Goal: Transaction & Acquisition: Purchase product/service

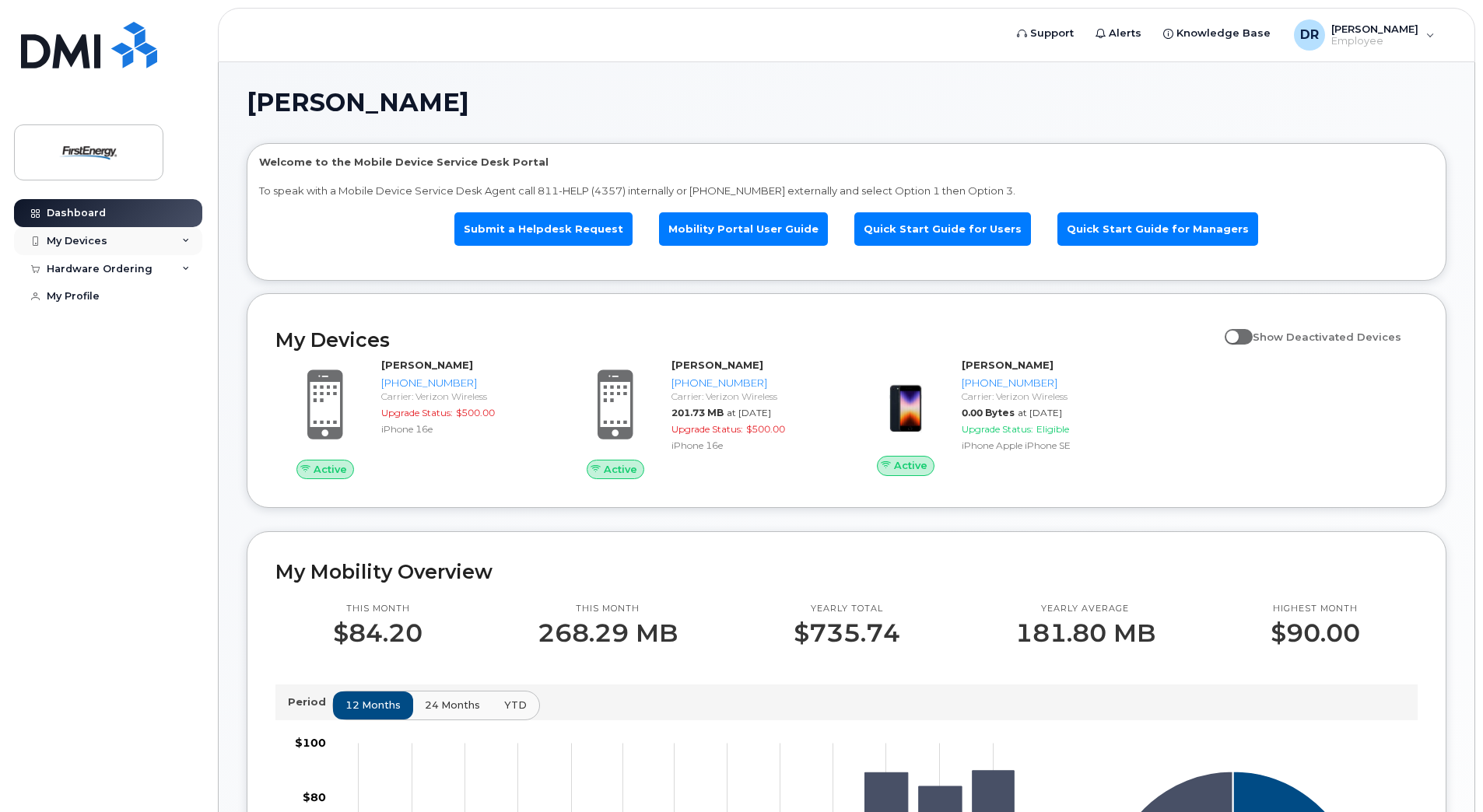
click at [122, 241] on div "My Devices" at bounding box center [108, 241] width 188 height 28
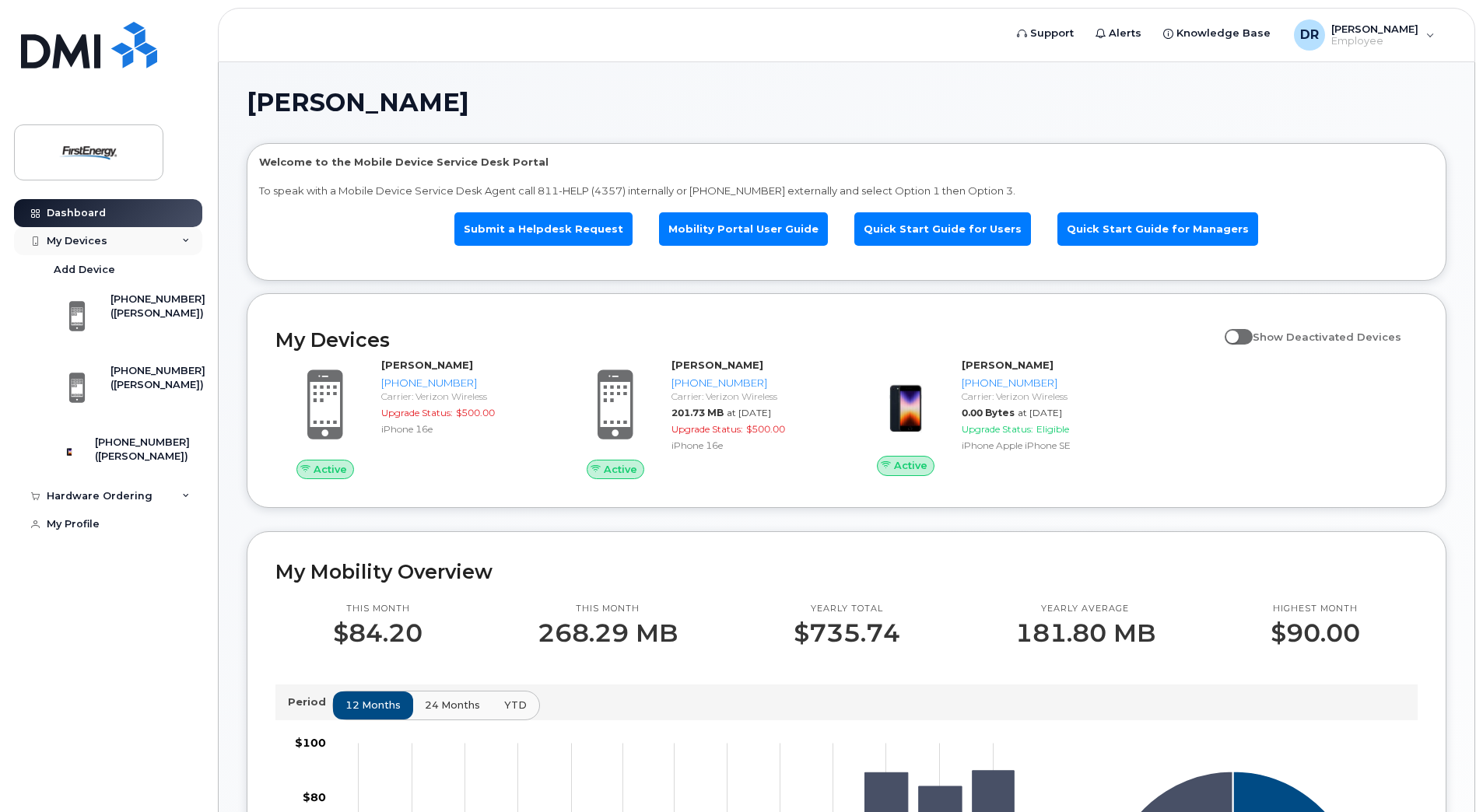
click at [122, 241] on div "My Devices" at bounding box center [108, 241] width 188 height 28
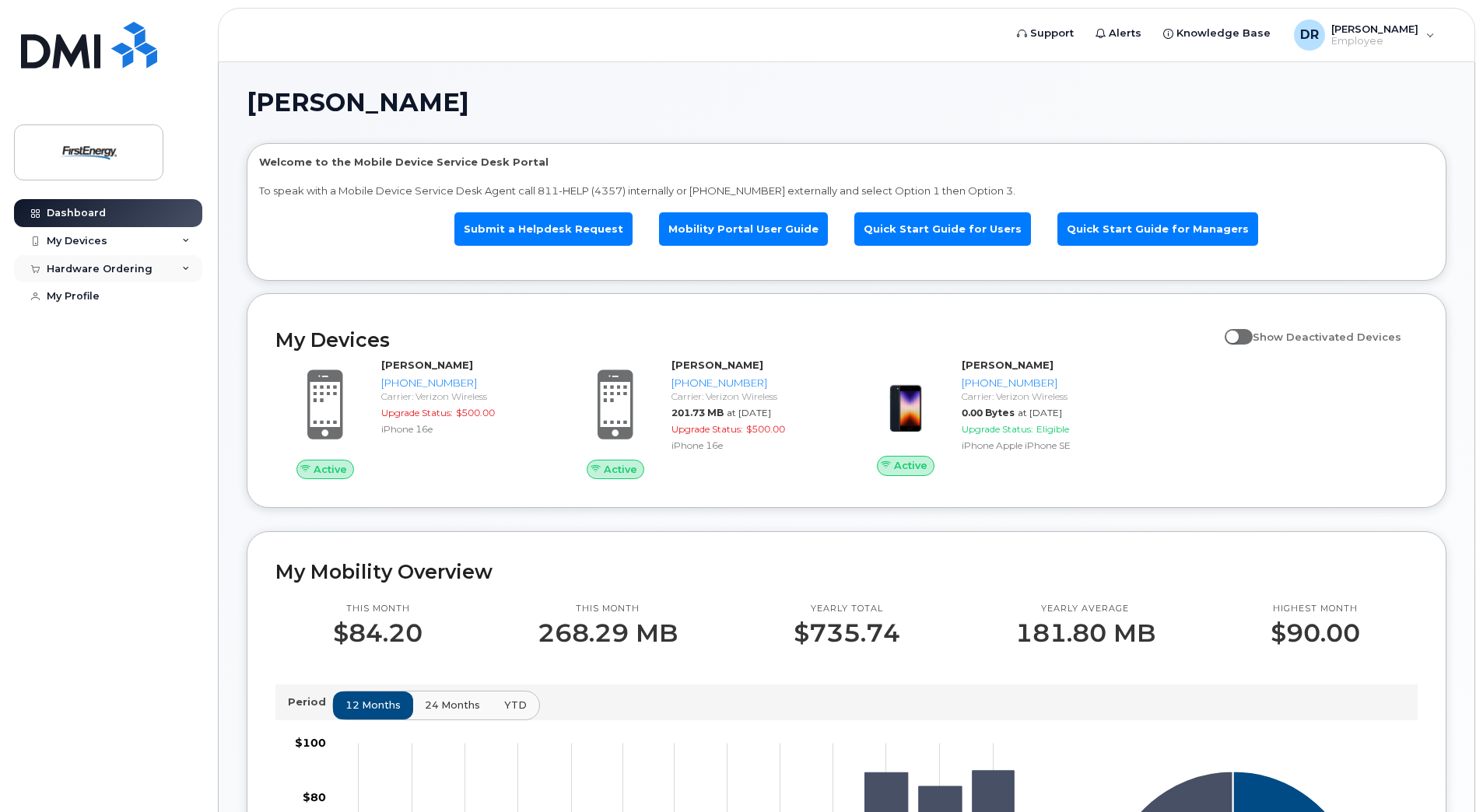
click at [120, 271] on div "Hardware Ordering" at bounding box center [99, 268] width 105 height 12
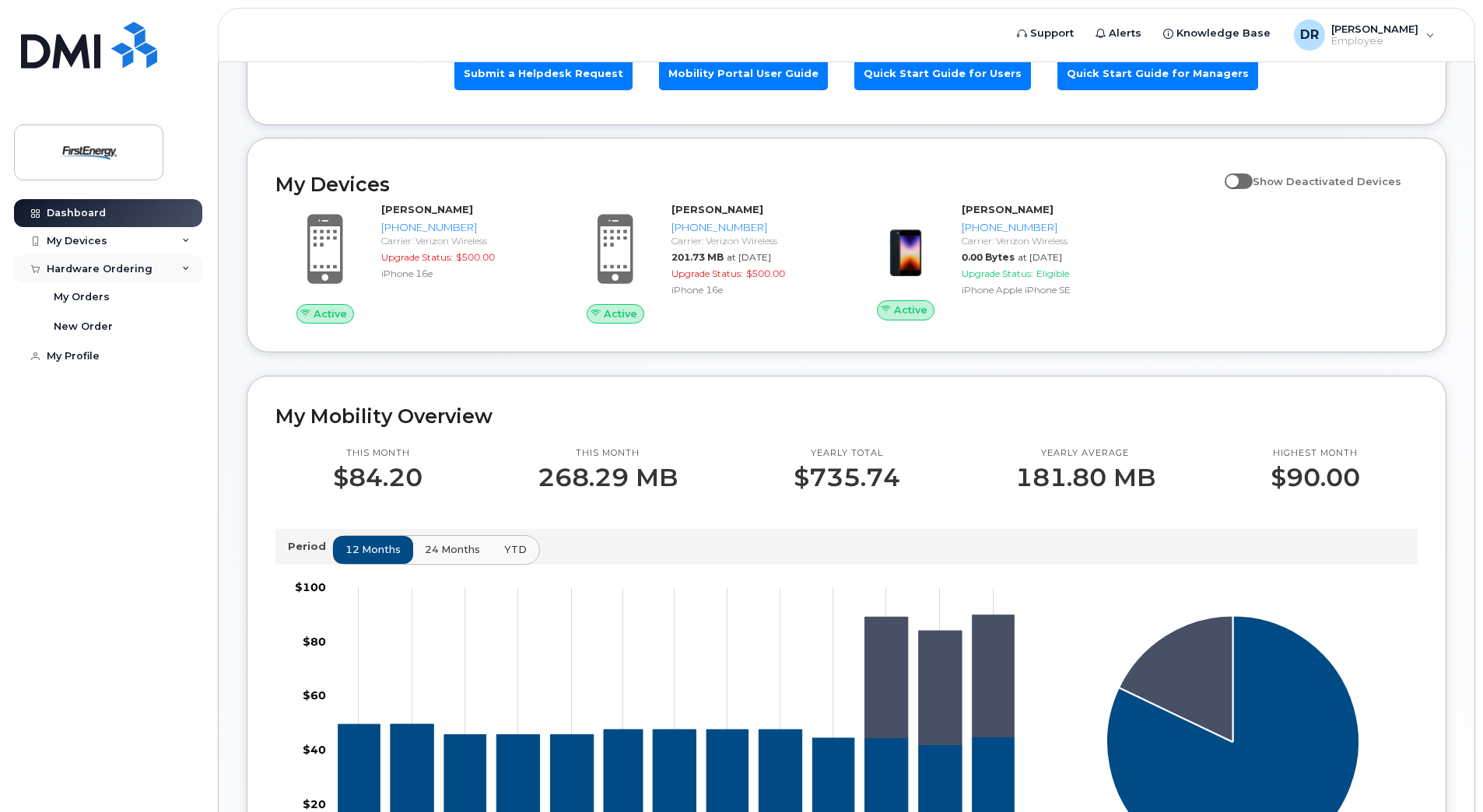
click at [169, 269] on div "Hardware Ordering" at bounding box center [108, 269] width 188 height 28
click at [163, 269] on div "Hardware Ordering" at bounding box center [108, 269] width 188 height 28
click at [90, 325] on div "New Order" at bounding box center [83, 326] width 59 height 14
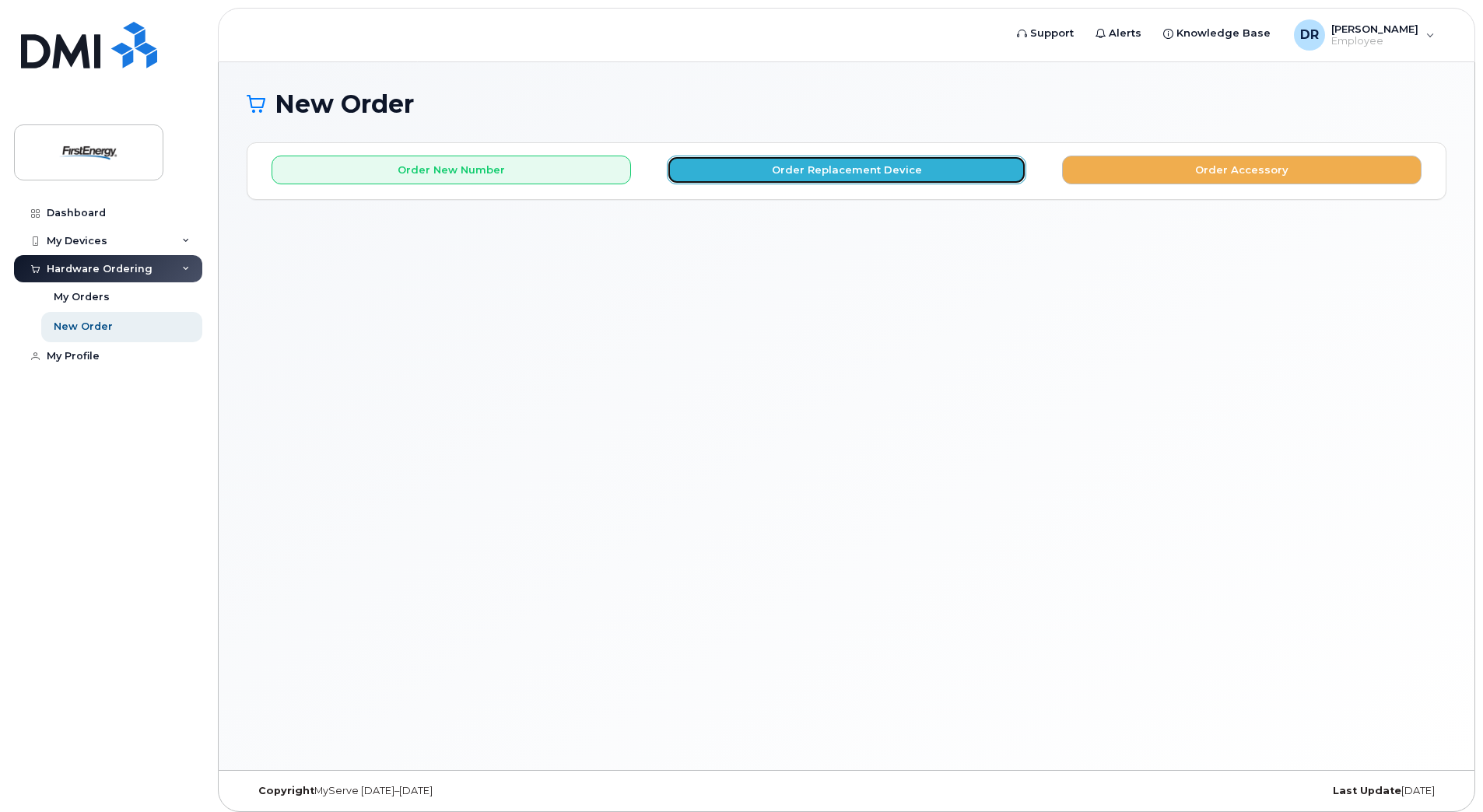
click at [928, 169] on button "Order Replacement Device" at bounding box center [846, 170] width 359 height 29
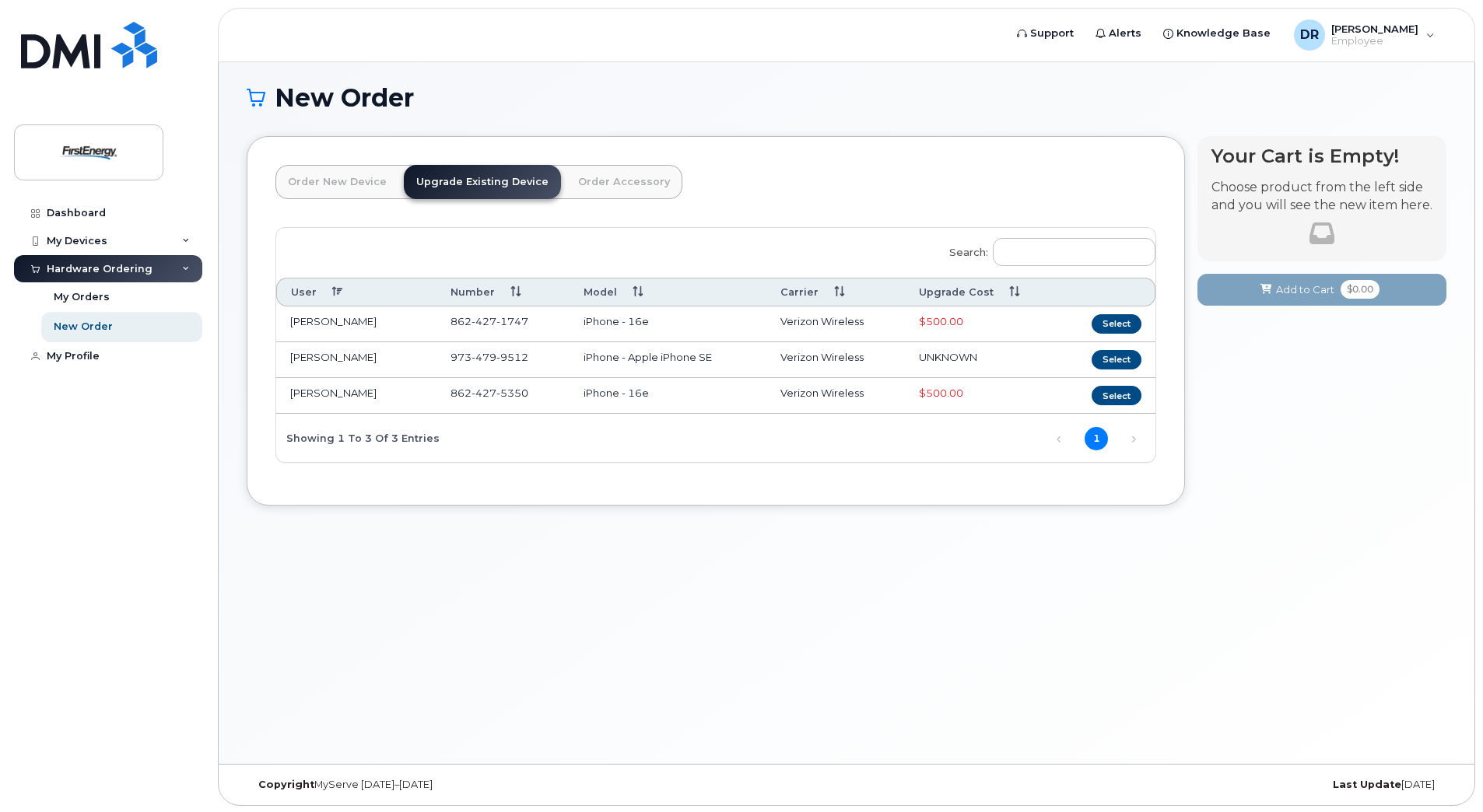
scroll to position [7, 0]
click at [347, 187] on link "Order New Device" at bounding box center [337, 180] width 124 height 34
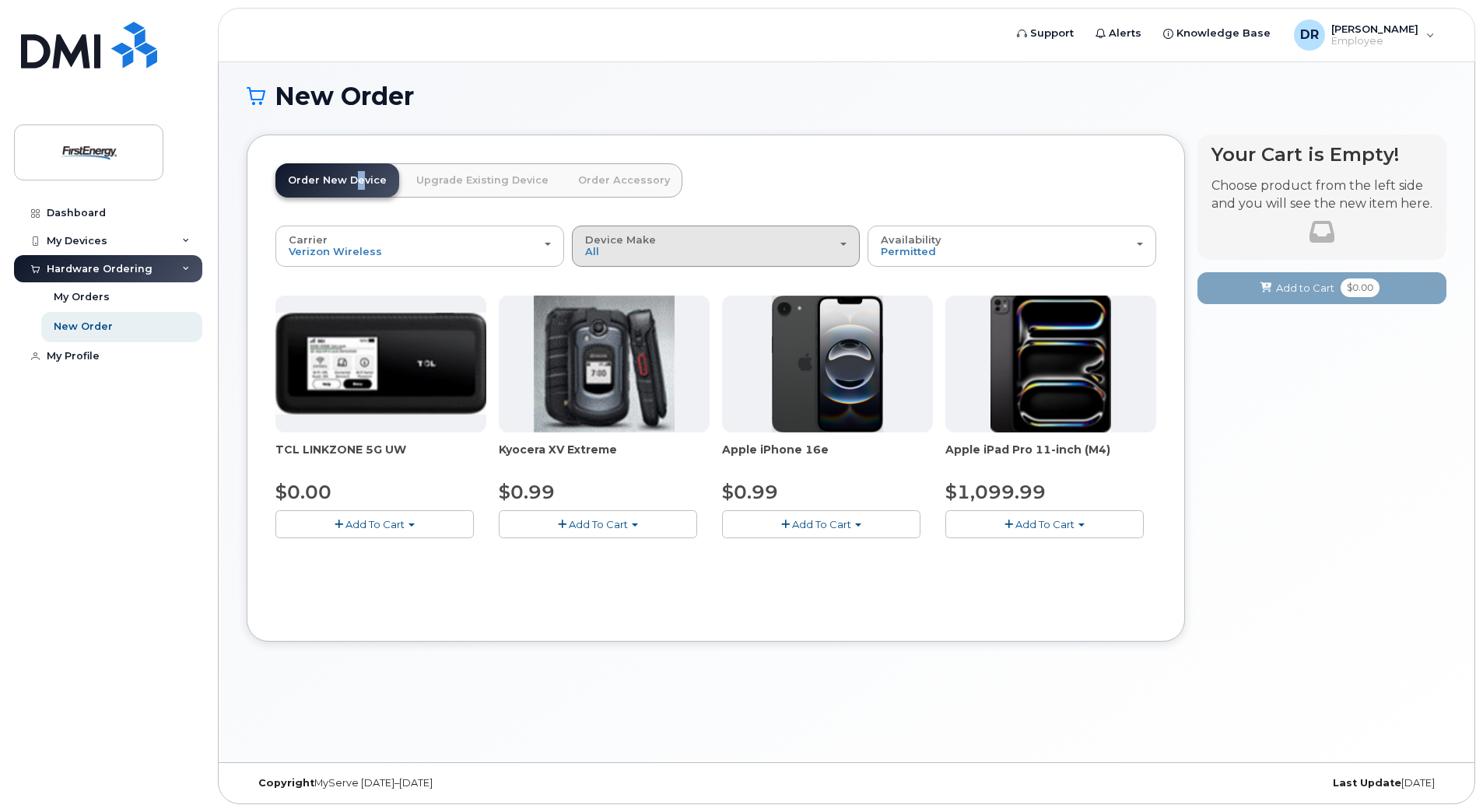
click at [656, 251] on div "Device Make All Cell Phone iPhone Modem Tablet" at bounding box center [715, 246] width 262 height 24
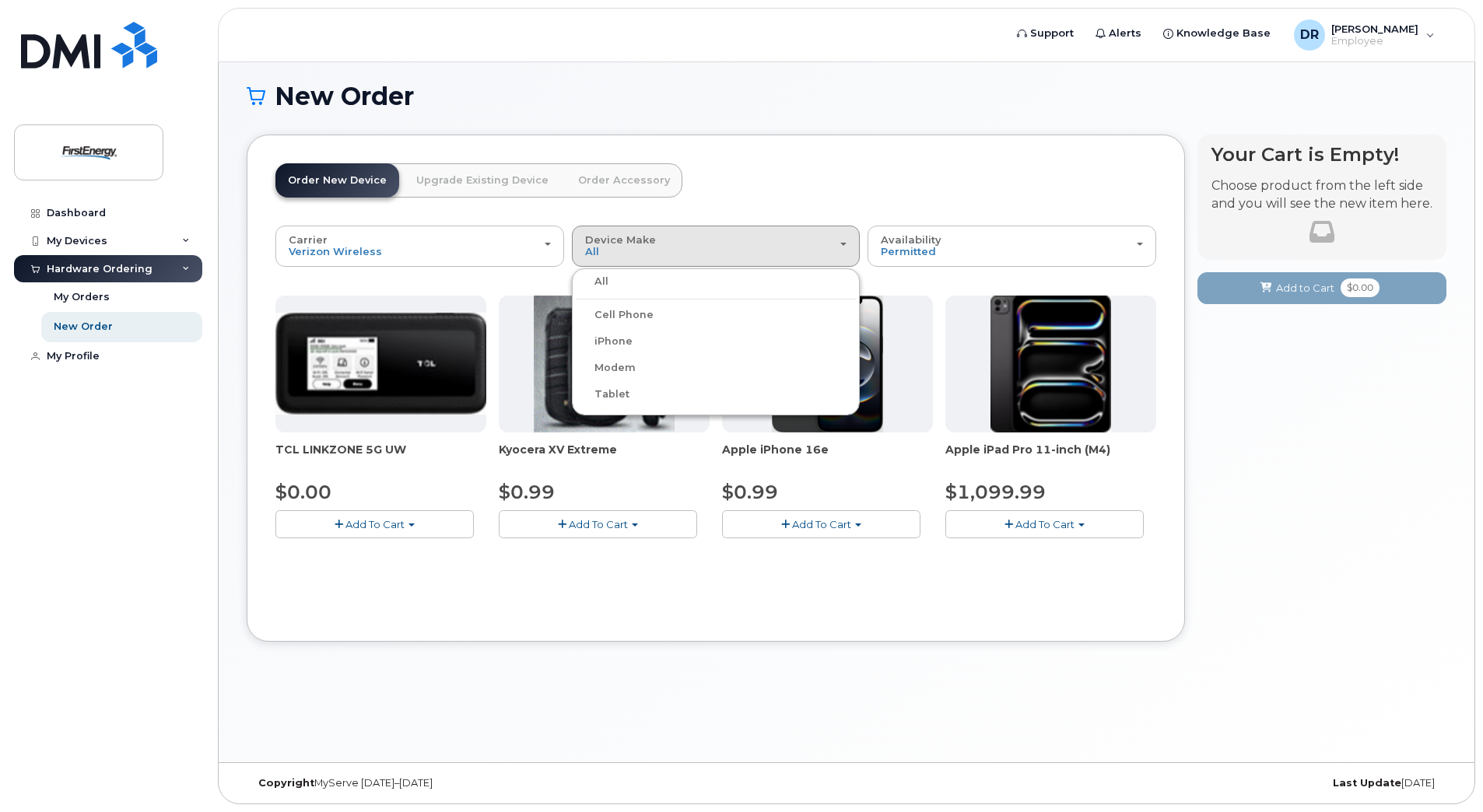
click at [672, 318] on div "Cell Phone" at bounding box center [715, 315] width 281 height 19
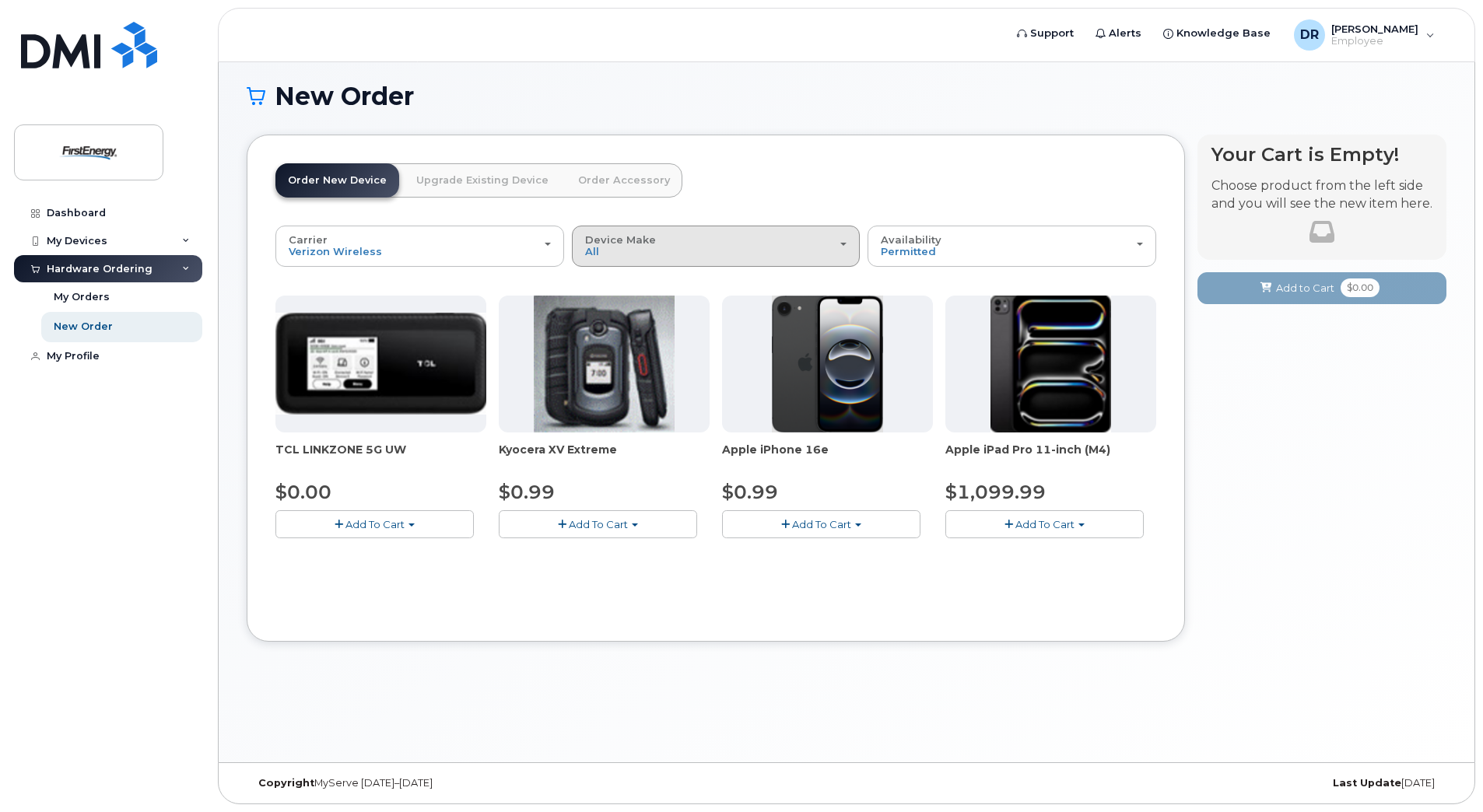
click at [671, 251] on div "Device Make All Cell Phone iPhone Modem Tablet" at bounding box center [715, 246] width 262 height 24
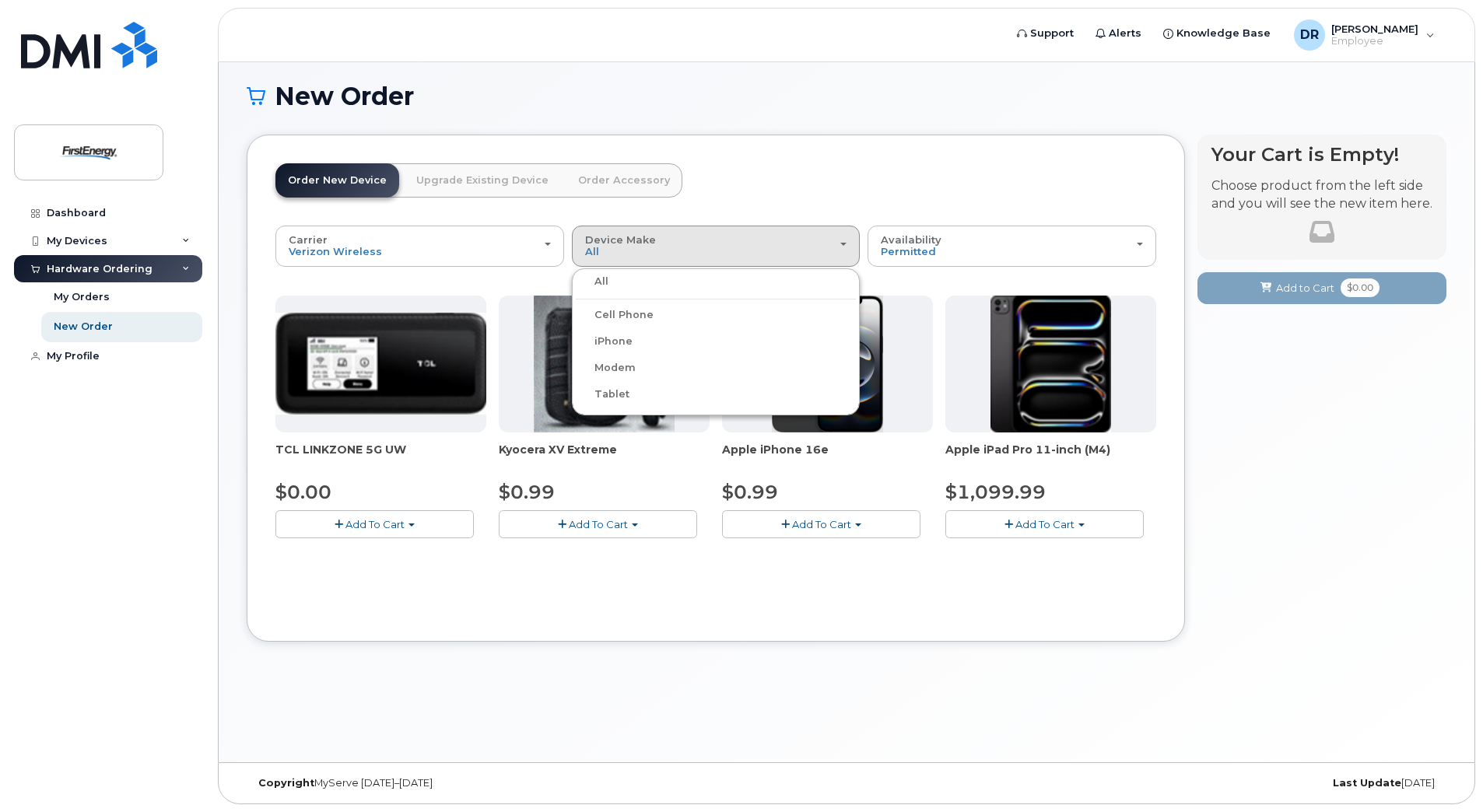
click at [668, 313] on div "Cell Phone" at bounding box center [715, 315] width 281 height 19
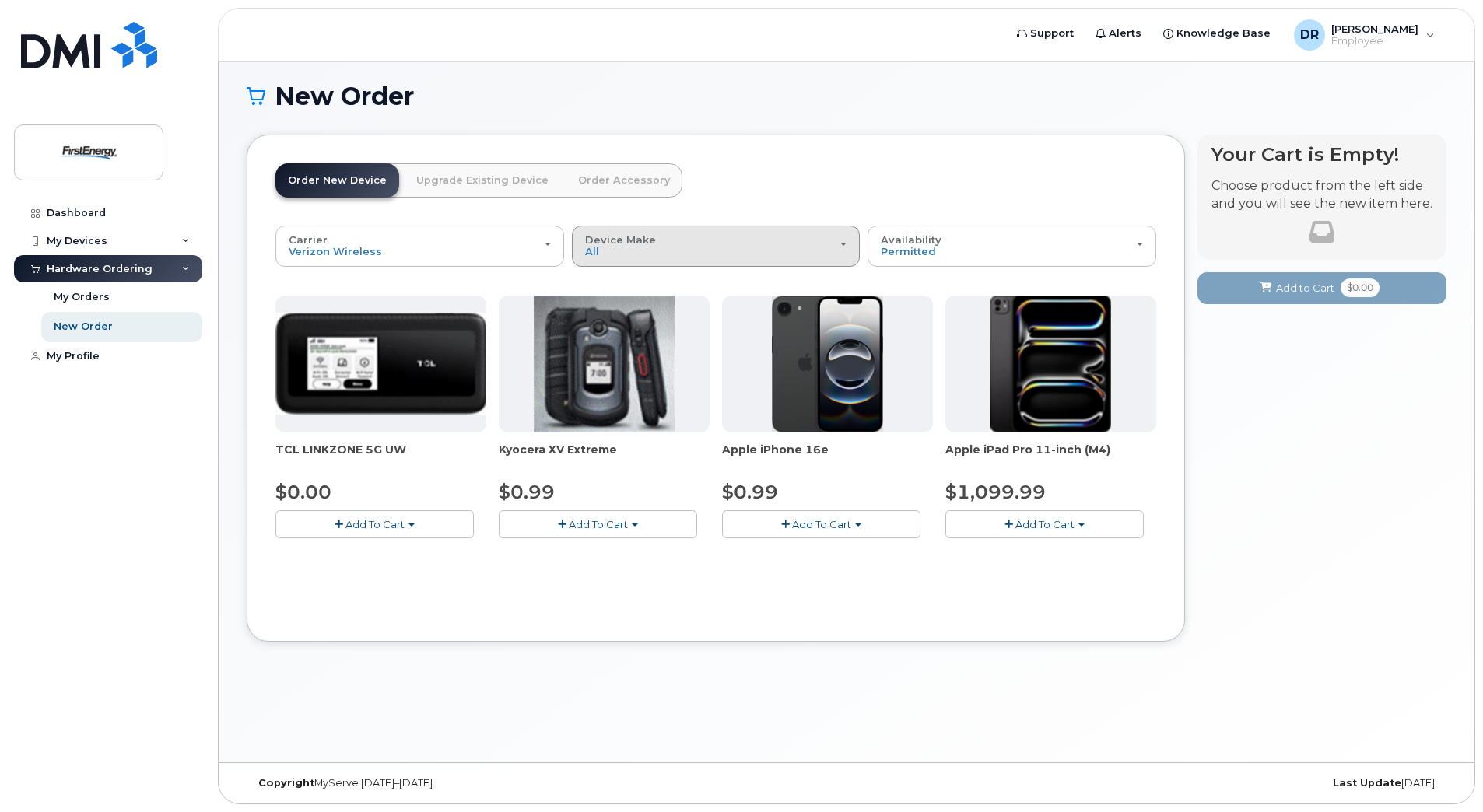
click at [615, 255] on div "Device Make All Cell Phone iPhone Modem Tablet" at bounding box center [715, 246] width 262 height 24
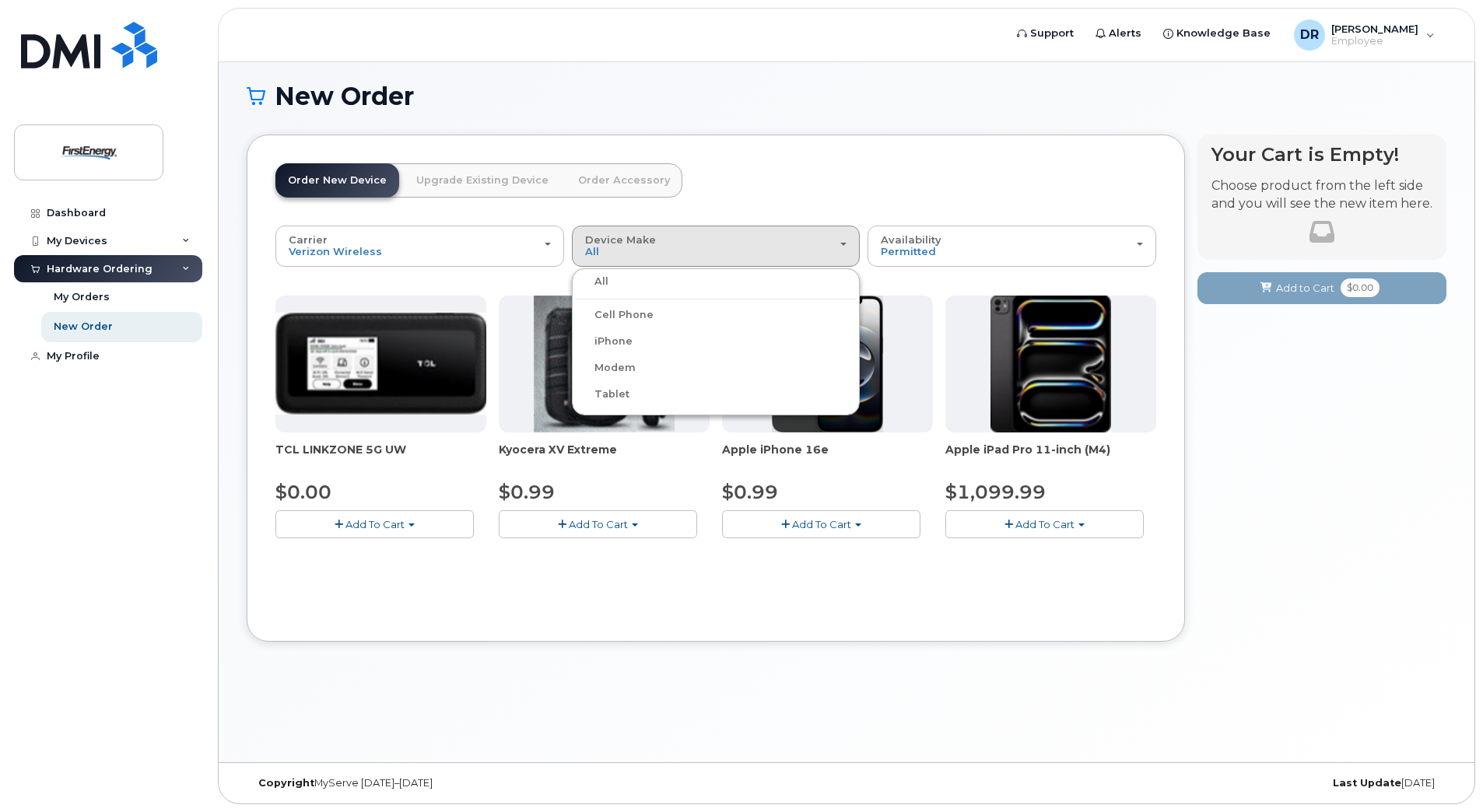
click at [603, 315] on label "Cell Phone" at bounding box center [614, 315] width 77 height 19
click at [0, 0] on input "Cell Phone" at bounding box center [0, 0] width 0 height 0
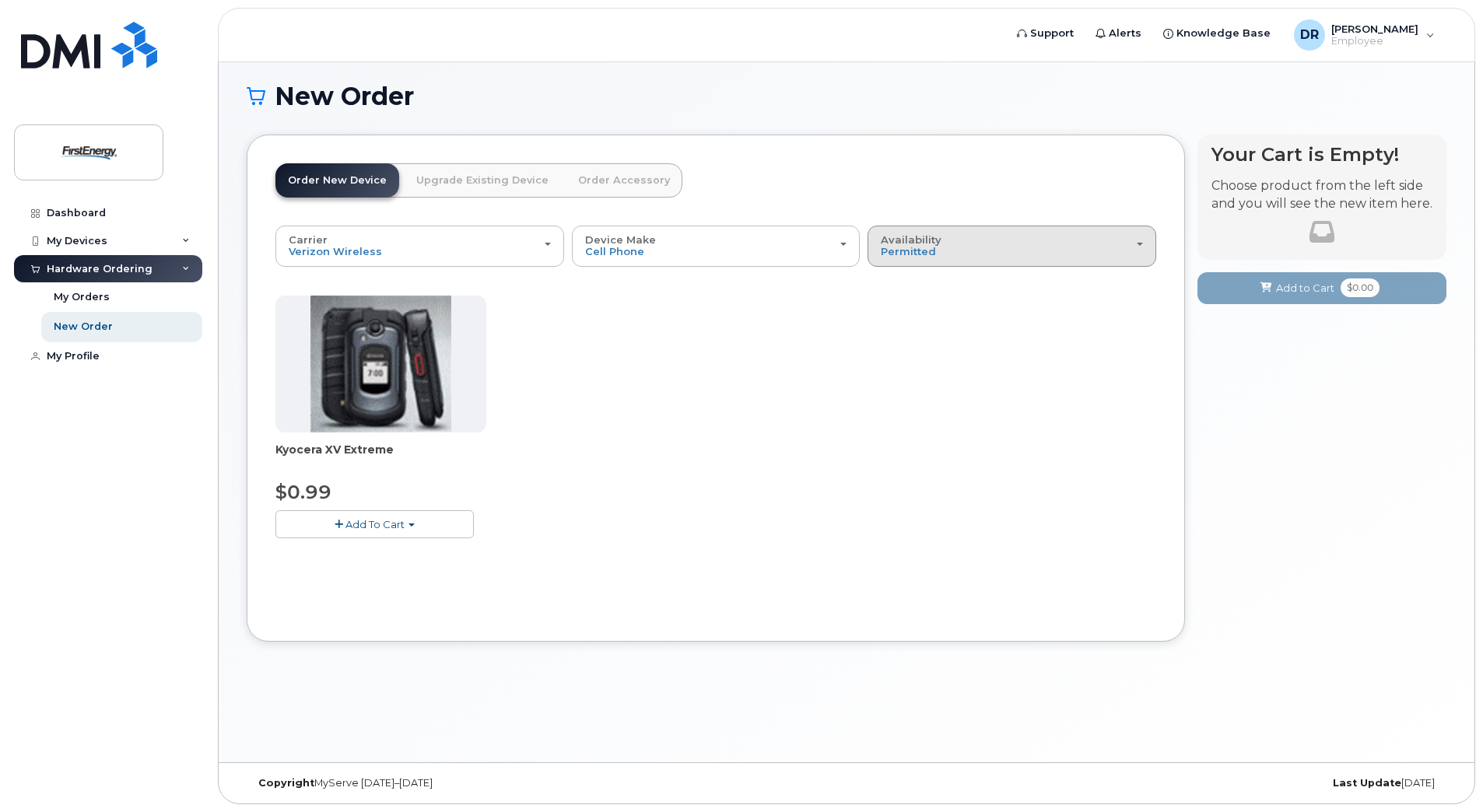
click at [956, 245] on div "Availability Permitted All" at bounding box center [1011, 246] width 262 height 24
click at [941, 308] on div "All" at bounding box center [1011, 308] width 281 height 19
click at [920, 250] on span "Permitted" at bounding box center [908, 251] width 55 height 12
click at [898, 310] on label "All" at bounding box center [887, 308] width 33 height 19
click at [0, 0] on input "All" at bounding box center [0, 0] width 0 height 0
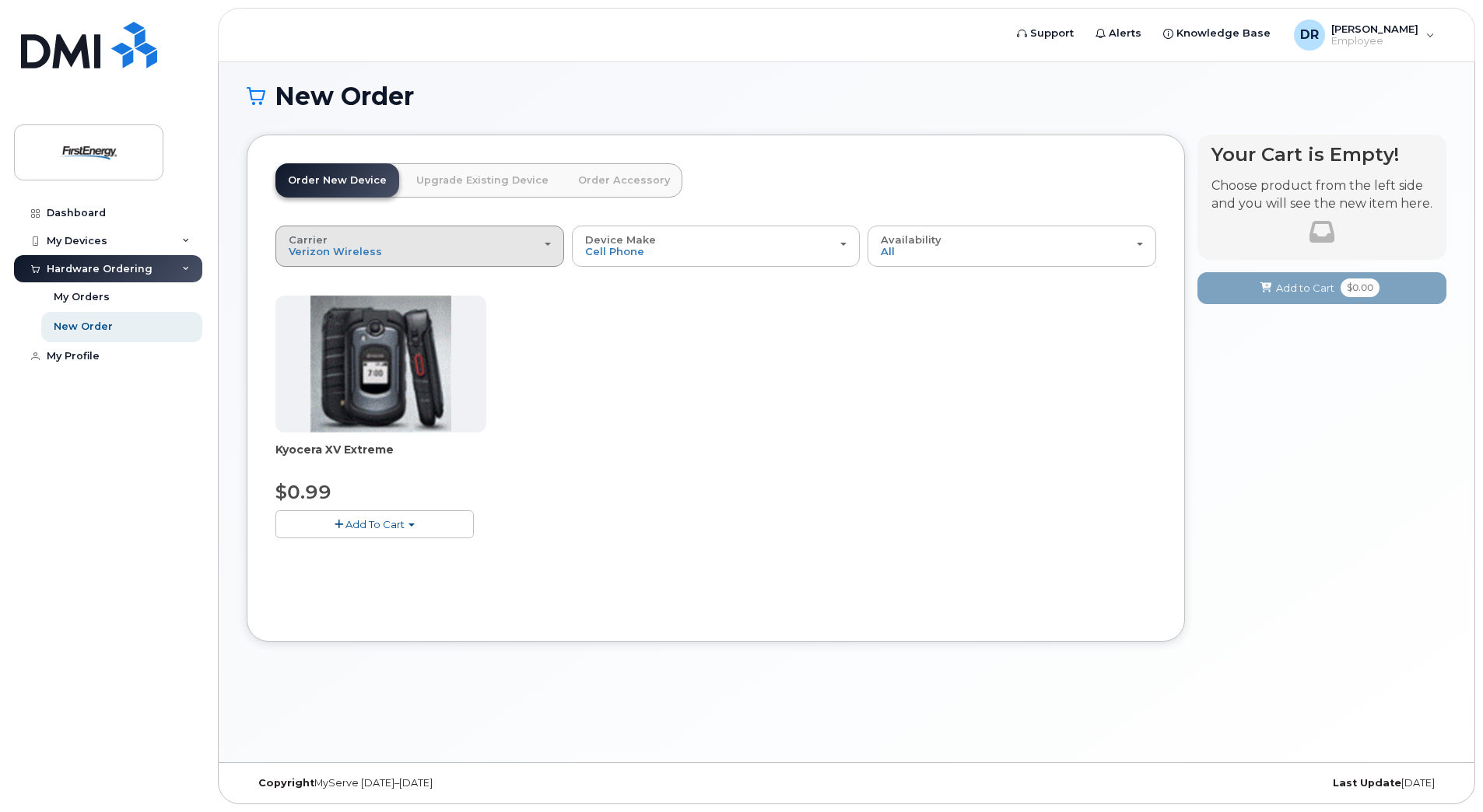
click at [495, 253] on div "Carrier Verizon Wireless AT&T Wireless US Cellular" at bounding box center [419, 246] width 262 height 24
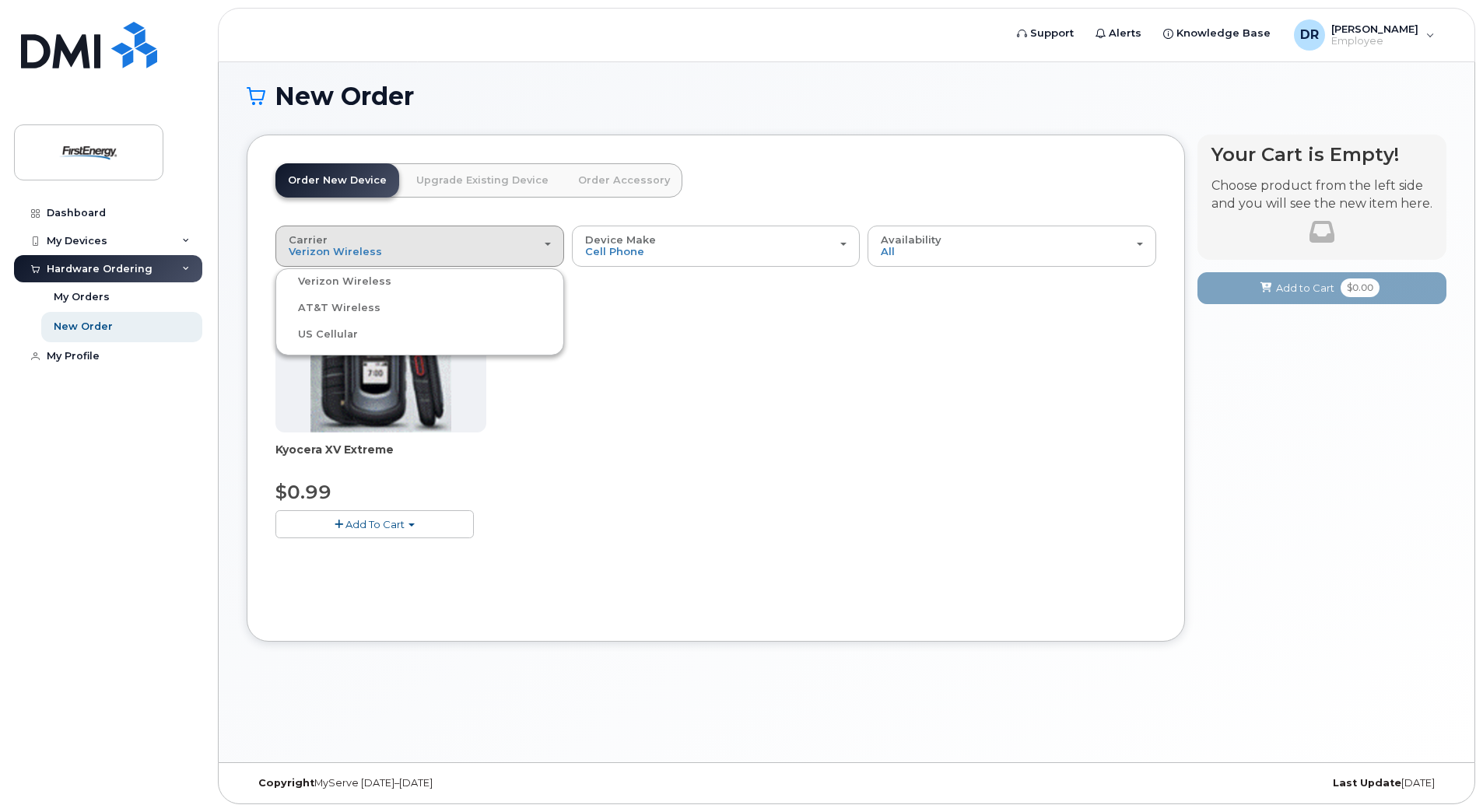
click at [720, 186] on header "Order New Device Upgrade Existing Device Order Accessory Order new device and n…" at bounding box center [715, 194] width 880 height 62
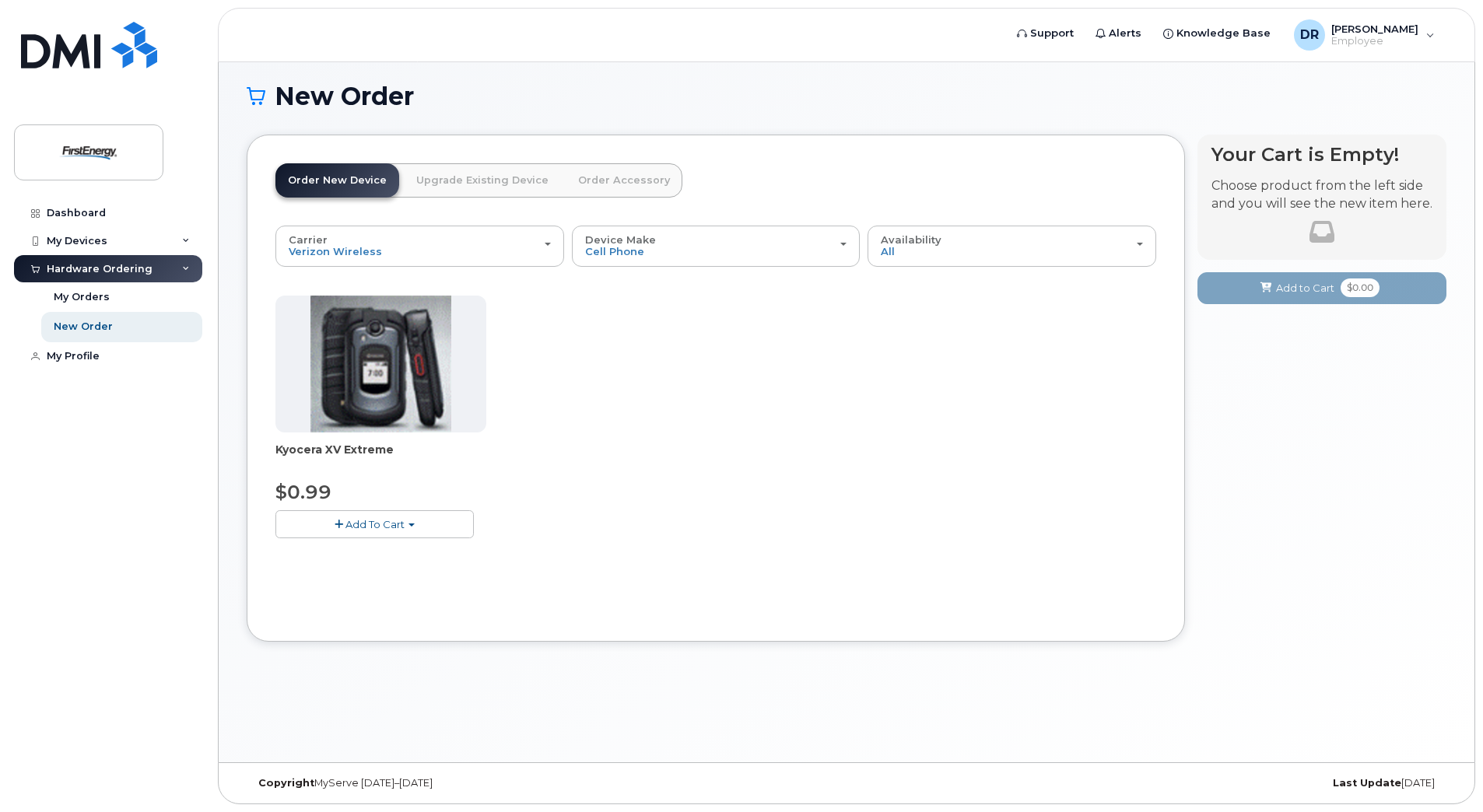
click at [494, 187] on link "Upgrade Existing Device" at bounding box center [482, 180] width 157 height 34
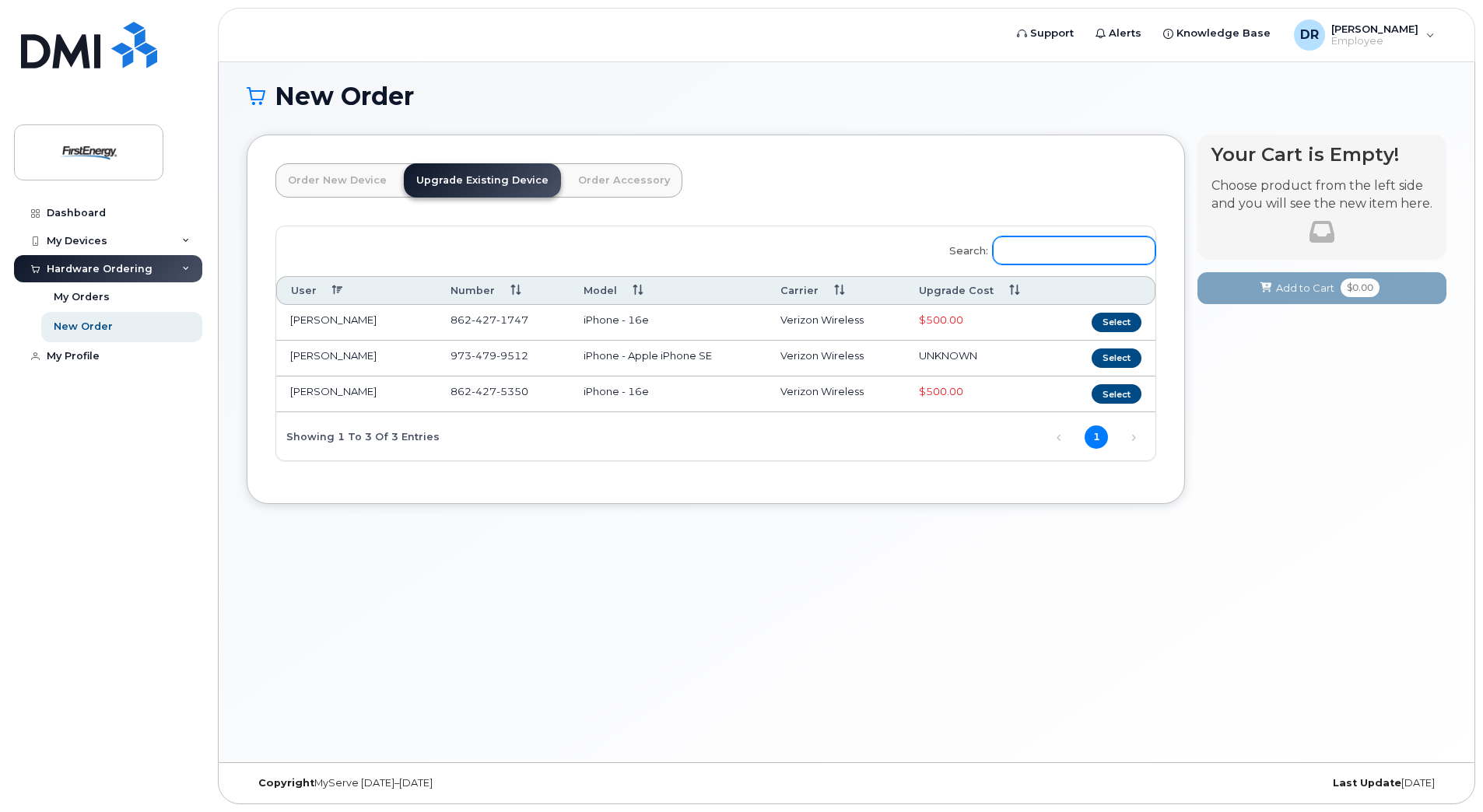
click at [1050, 241] on input "Search:" at bounding box center [1074, 251] width 162 height 28
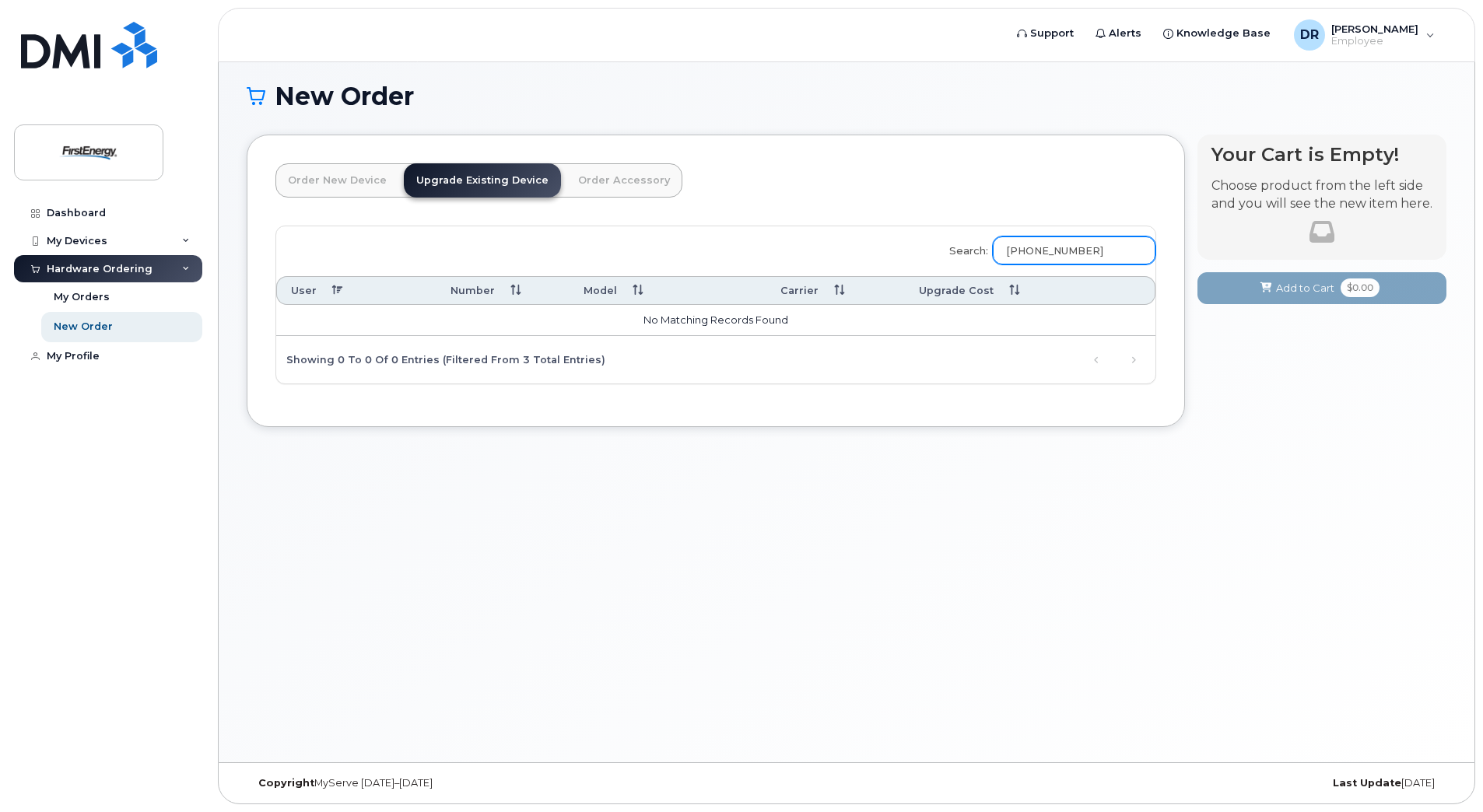
type input "973-294-6340"
click at [603, 175] on link "Order Accessory" at bounding box center [623, 180] width 117 height 34
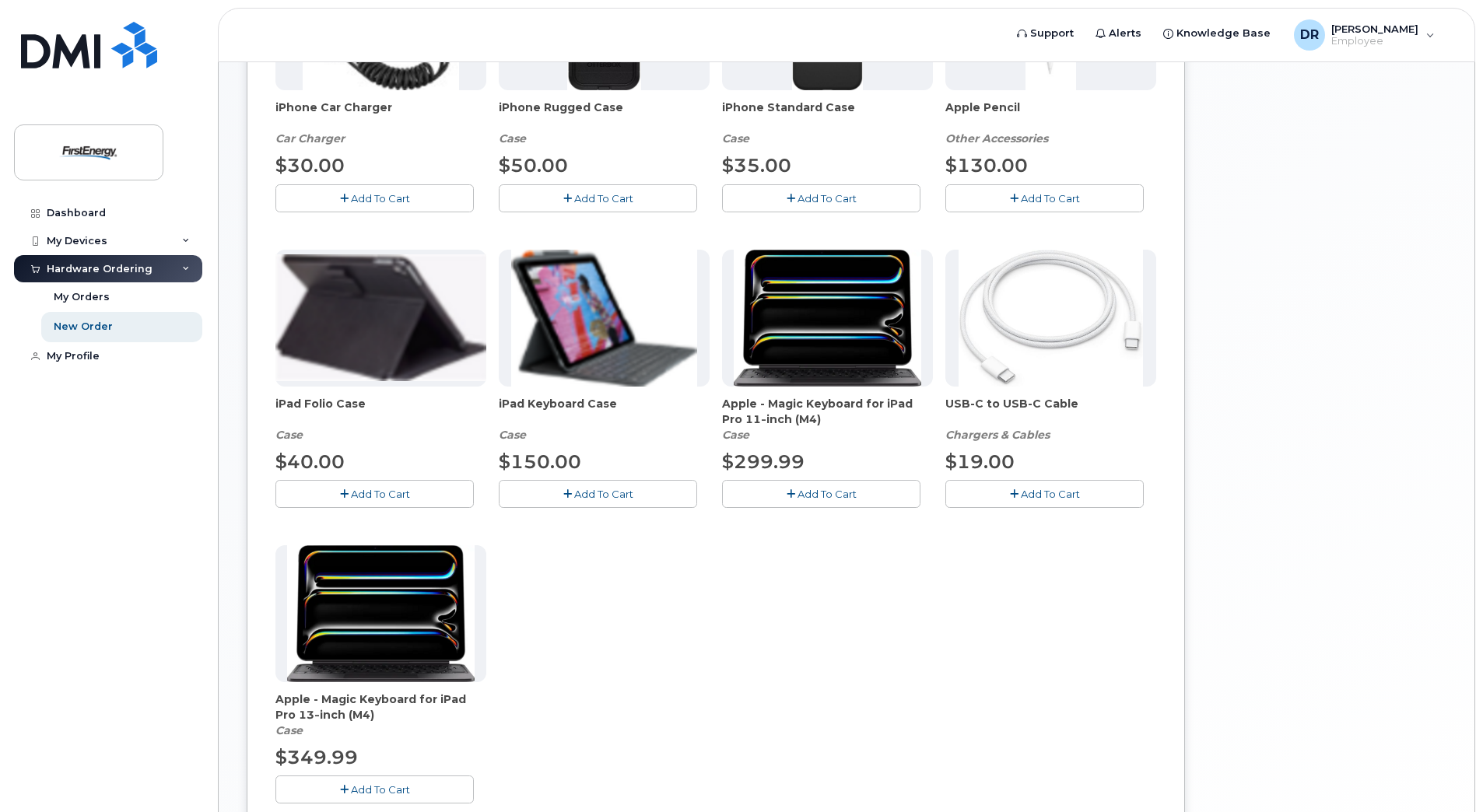
scroll to position [0, 0]
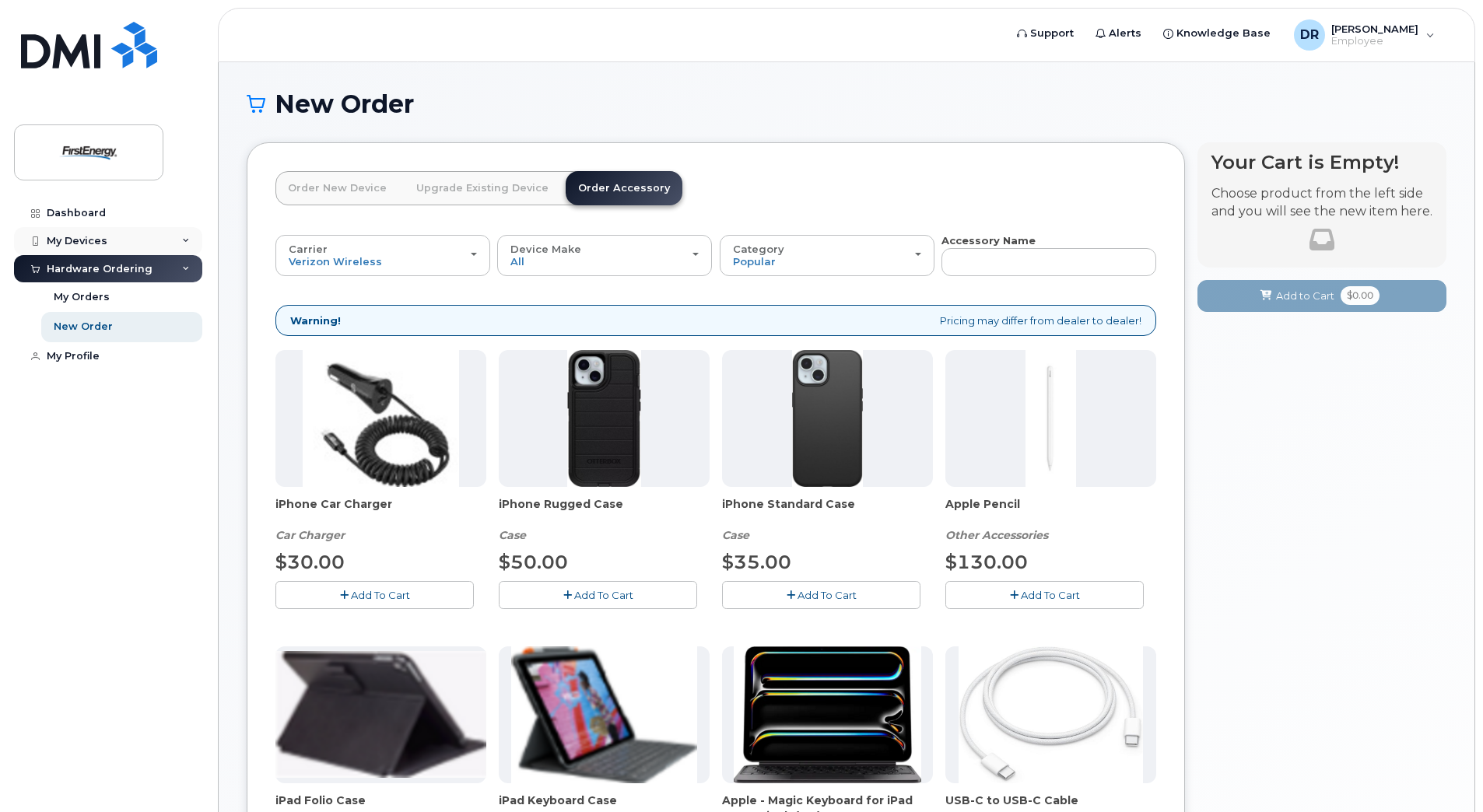
click at [53, 235] on div "My Devices" at bounding box center [76, 241] width 61 height 12
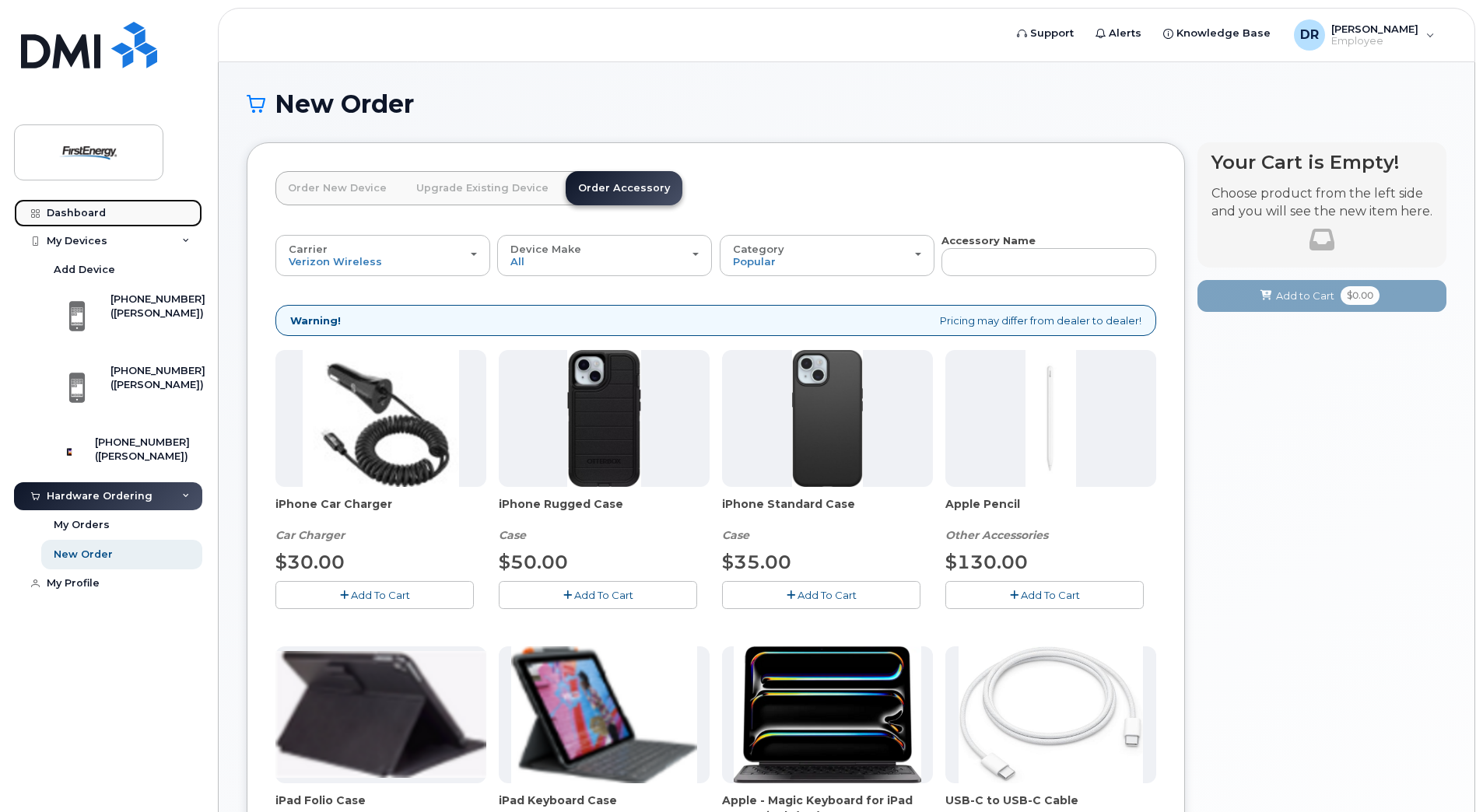
click at [62, 213] on div "Dashboard" at bounding box center [76, 213] width 59 height 12
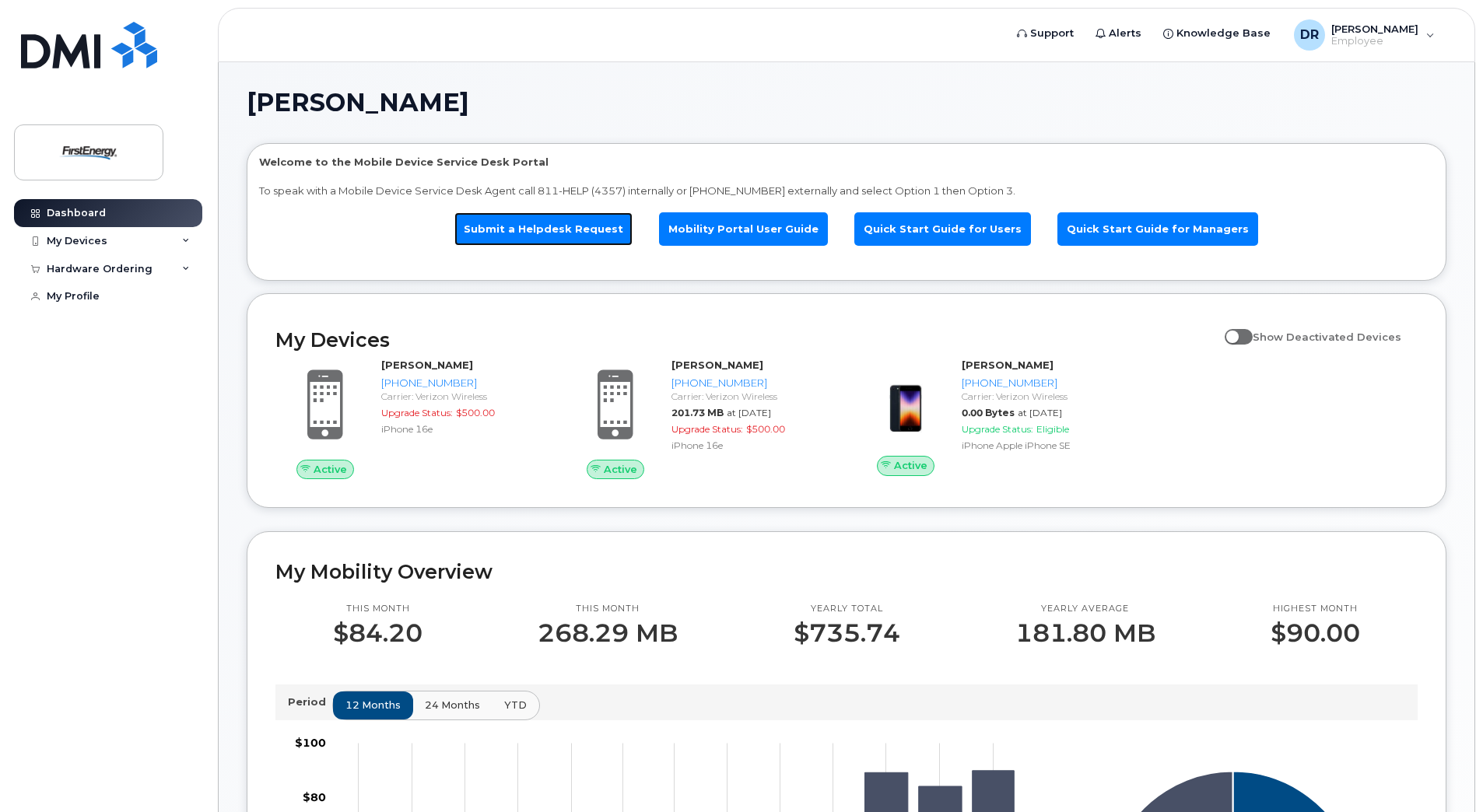
click at [593, 226] on link "Submit a Helpdesk Request" at bounding box center [543, 229] width 178 height 34
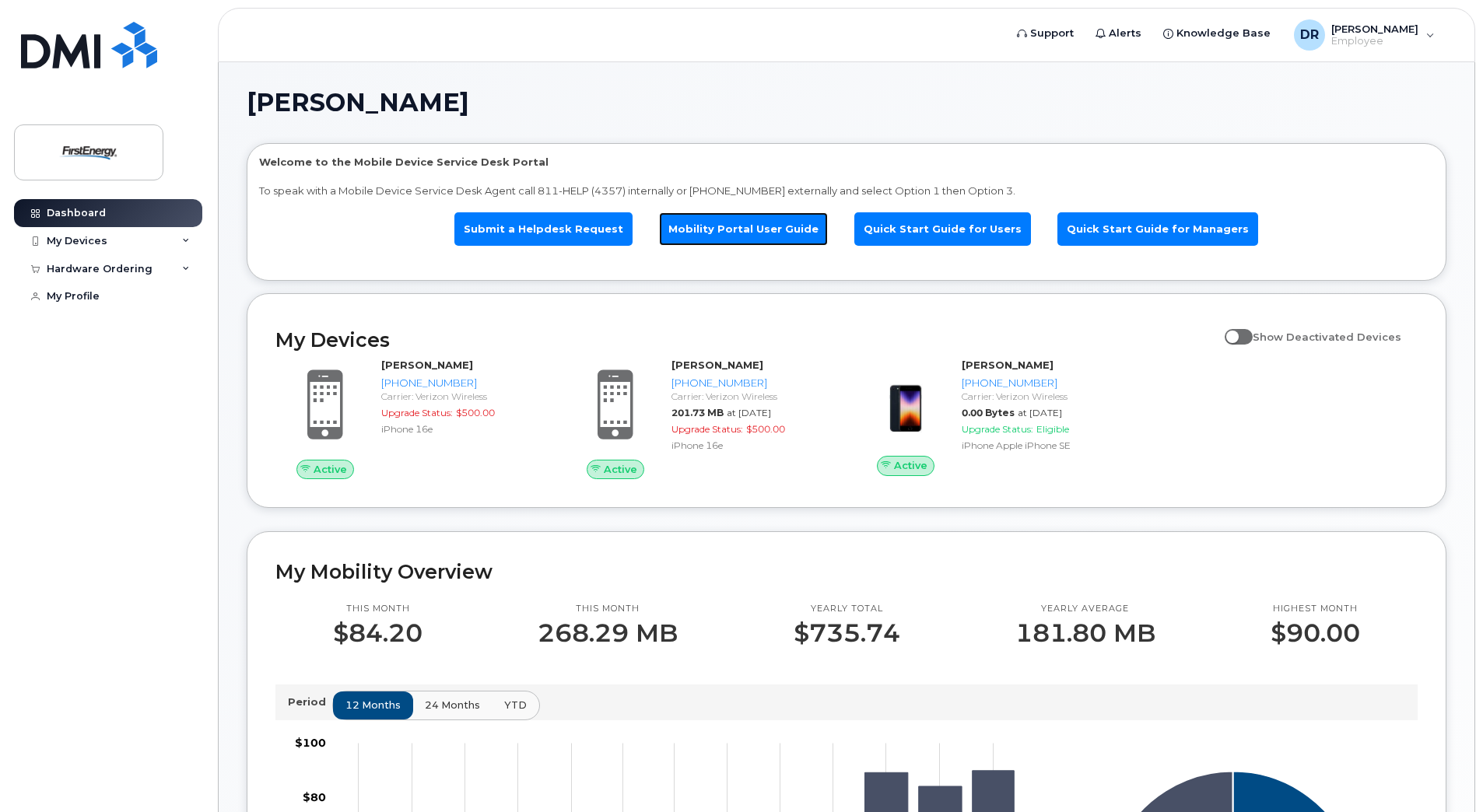
click at [720, 220] on link "Mobility Portal User Guide" at bounding box center [742, 229] width 169 height 34
click at [1434, 28] on div "[PERSON_NAME] Employee" at bounding box center [1364, 34] width 162 height 31
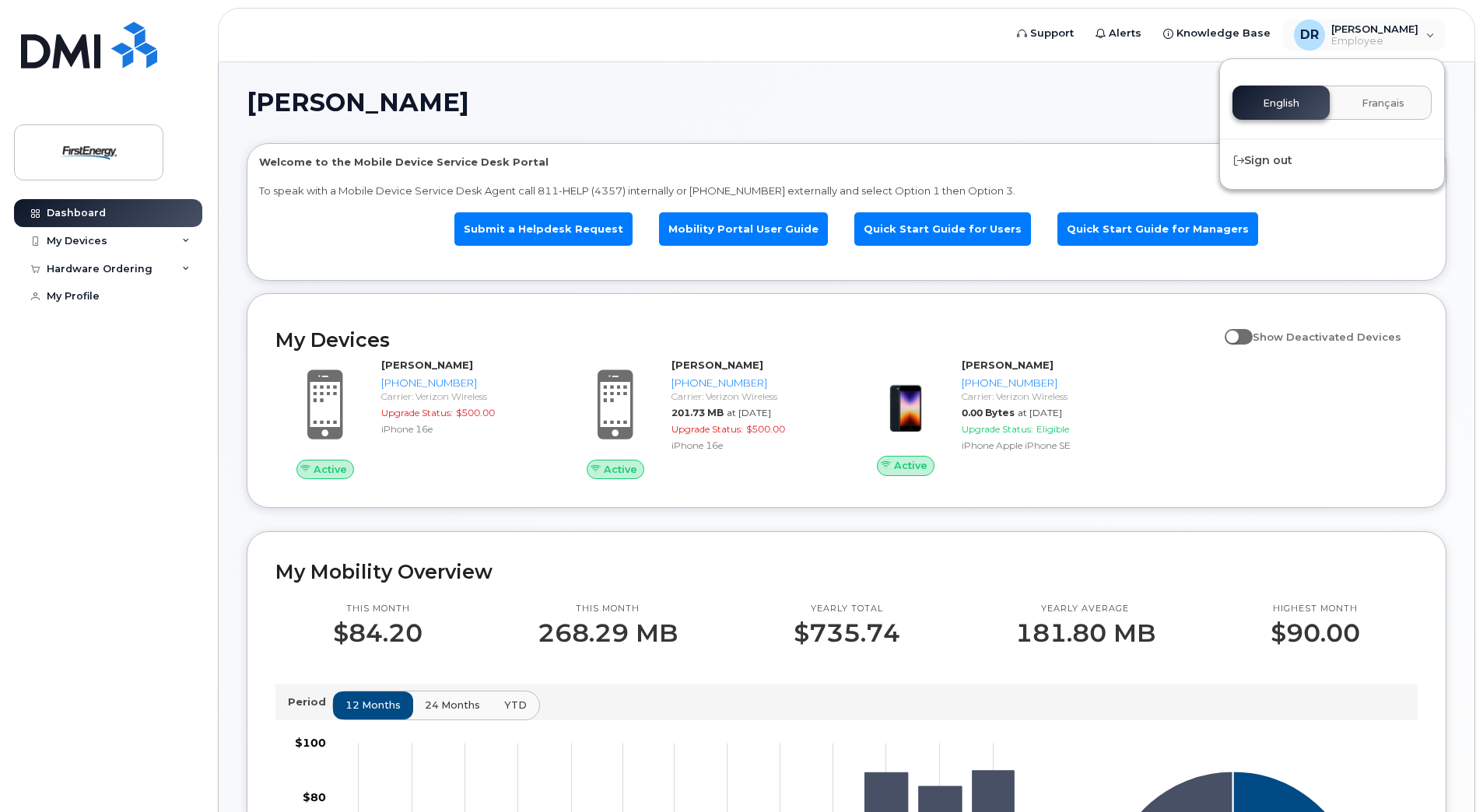
click at [1001, 136] on div "[PERSON_NAME] Welcome to the Mobile Device Service Desk Portal To speak with a …" at bounding box center [846, 794] width 1199 height 1409
click at [1238, 342] on span at bounding box center [1239, 337] width 28 height 16
click at [1237, 335] on input "Show Deactivated Devices" at bounding box center [1230, 327] width 12 height 12
click at [1253, 333] on span at bounding box center [1239, 337] width 28 height 16
click at [1237, 333] on input "Show Deactivated Devices" at bounding box center [1230, 327] width 12 height 12
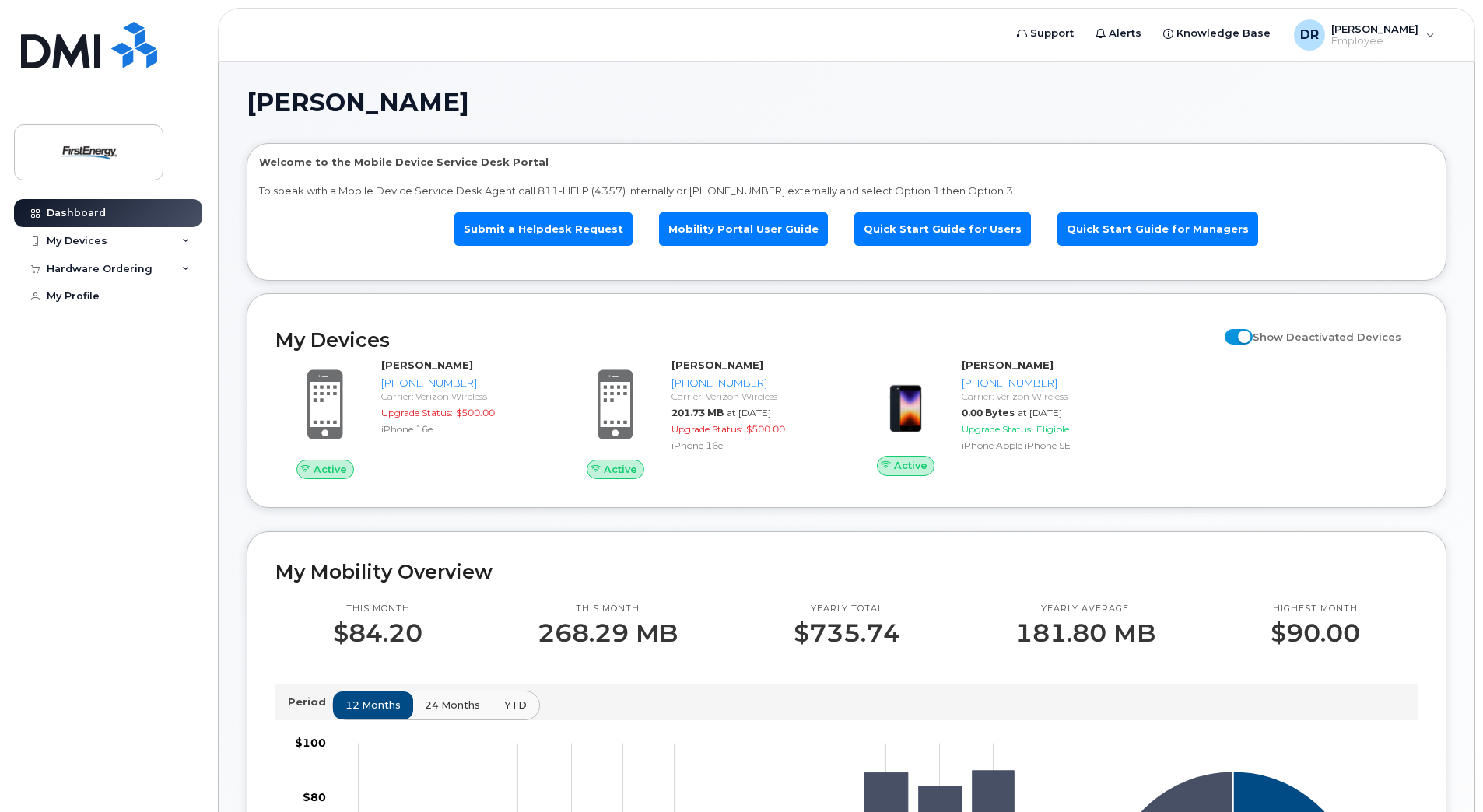
checkbox input "false"
click at [133, 237] on div "My Devices" at bounding box center [108, 241] width 188 height 28
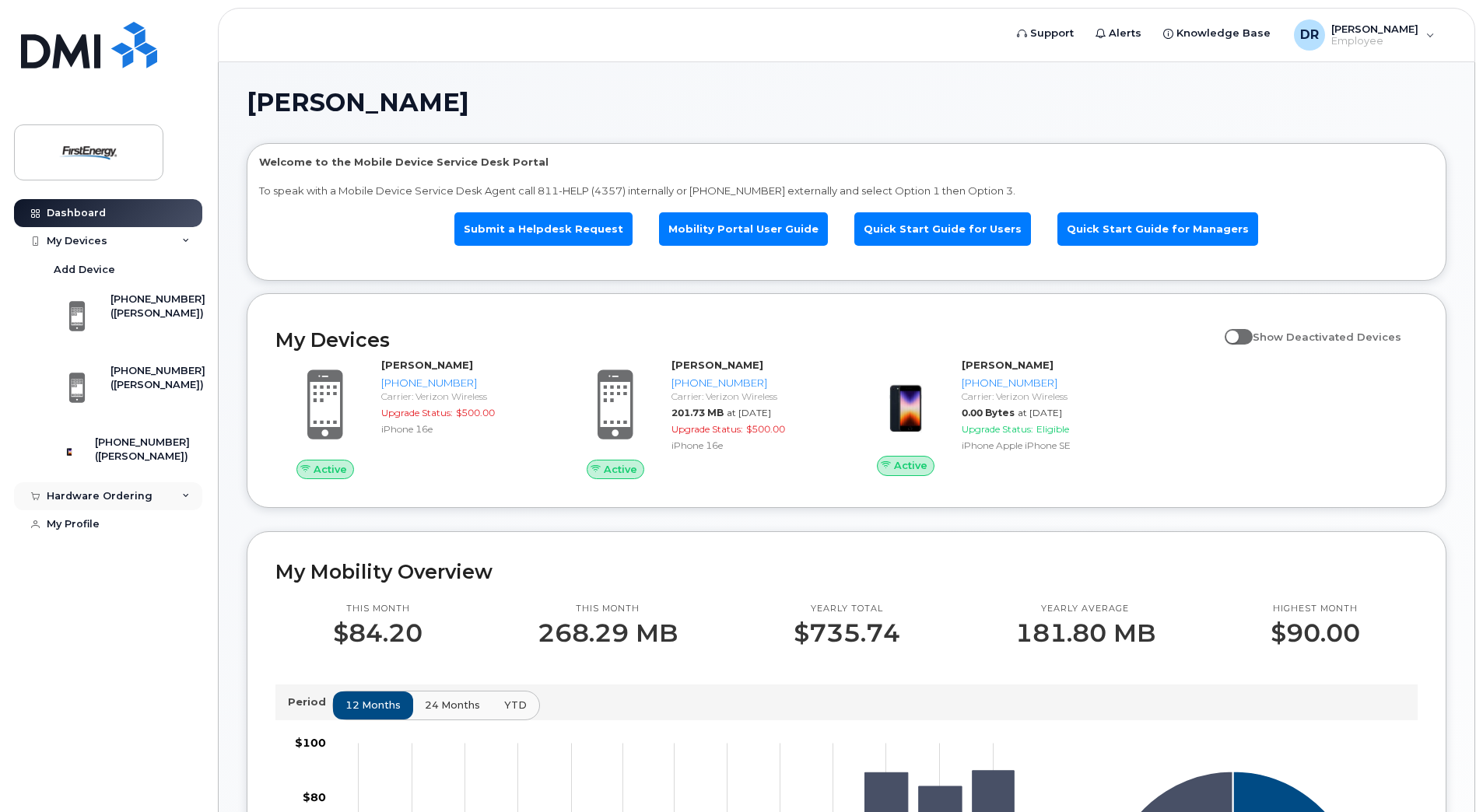
click at [138, 502] on div "Hardware Ordering" at bounding box center [99, 495] width 105 height 12
click at [107, 559] on div "New Order" at bounding box center [83, 554] width 59 height 14
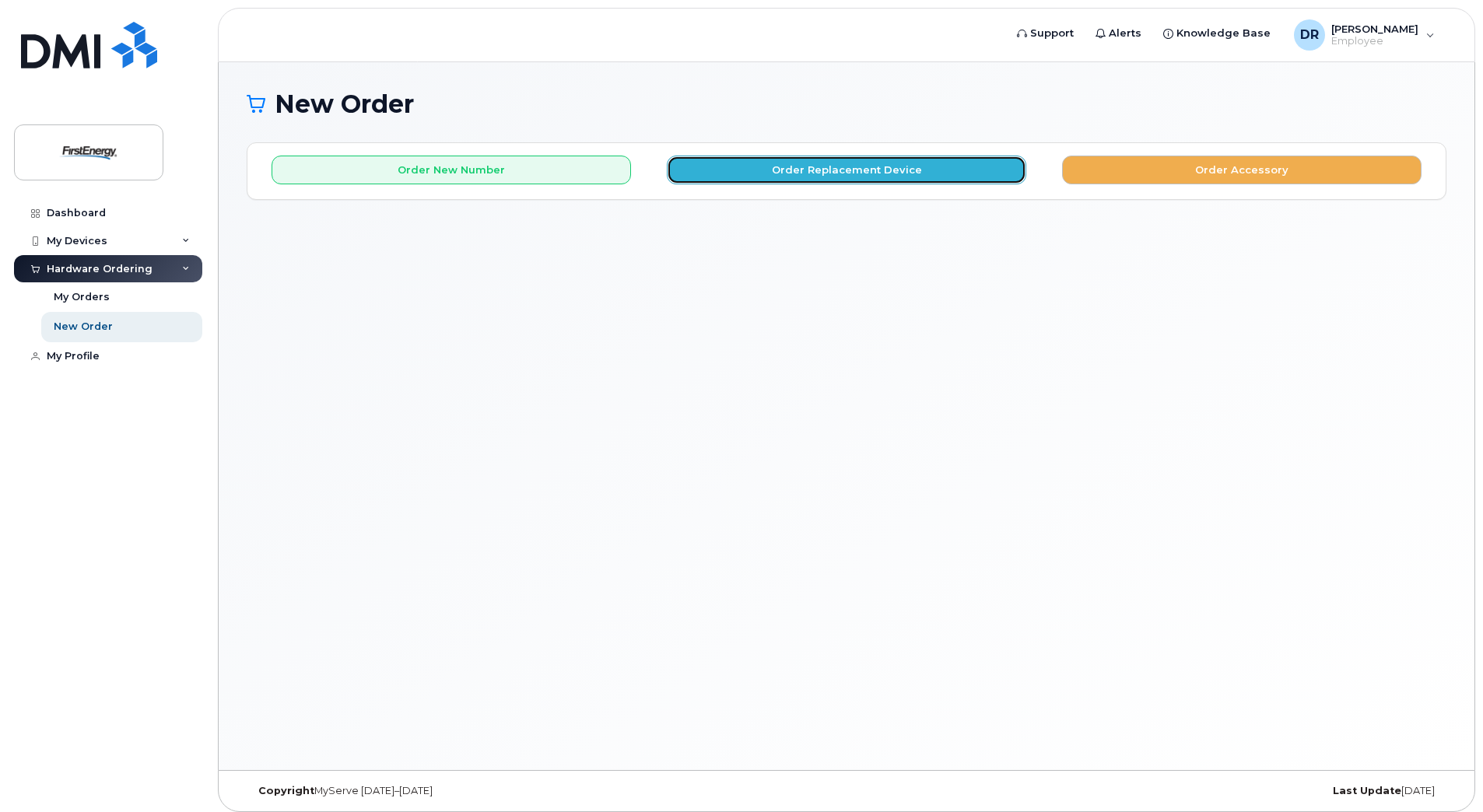
click at [882, 166] on button "Order Replacement Device" at bounding box center [846, 170] width 359 height 29
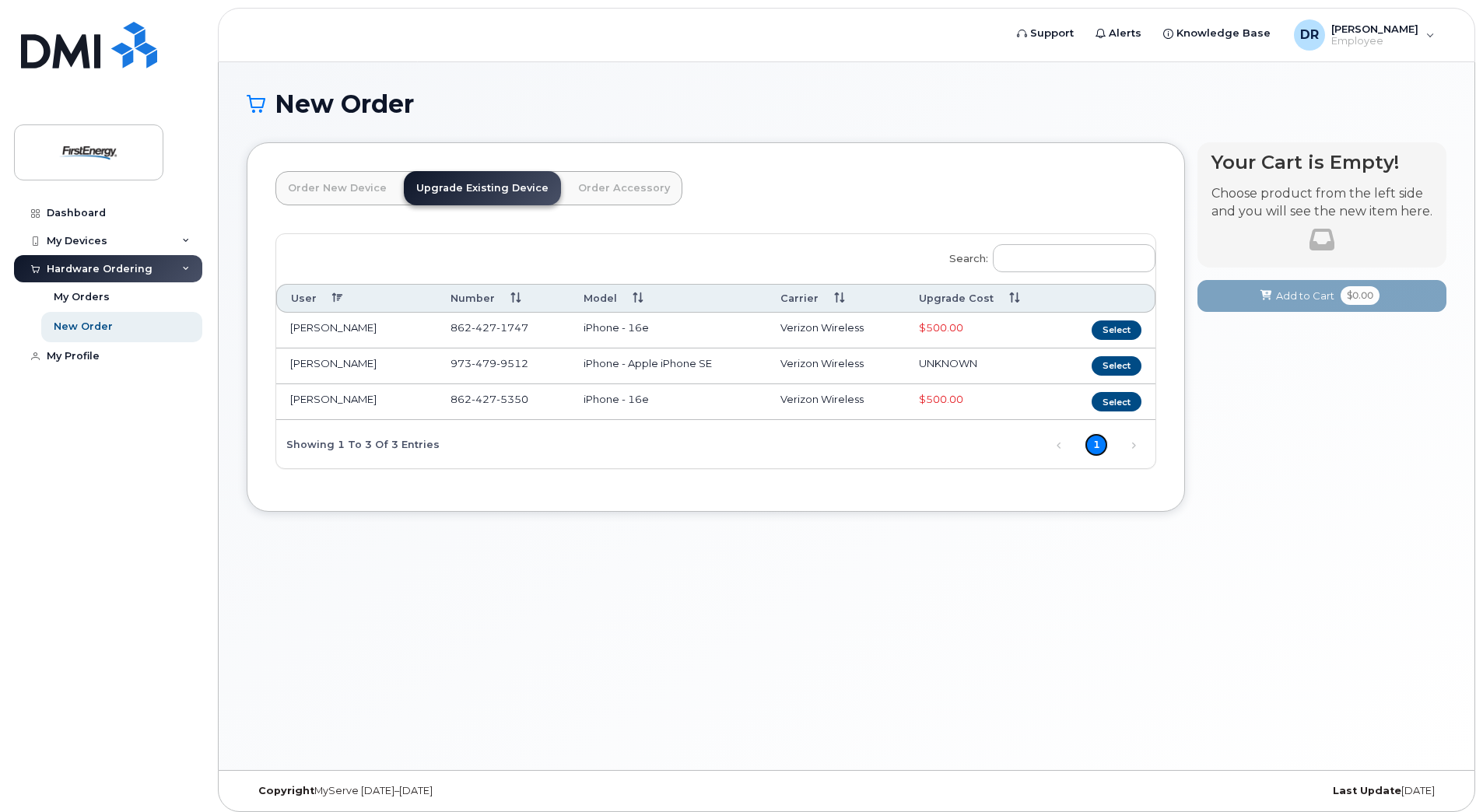
click at [1090, 447] on link "1" at bounding box center [1096, 445] width 23 height 23
click at [1086, 258] on input "Search:" at bounding box center [1074, 258] width 162 height 28
click at [63, 212] on div "Dashboard" at bounding box center [76, 213] width 59 height 12
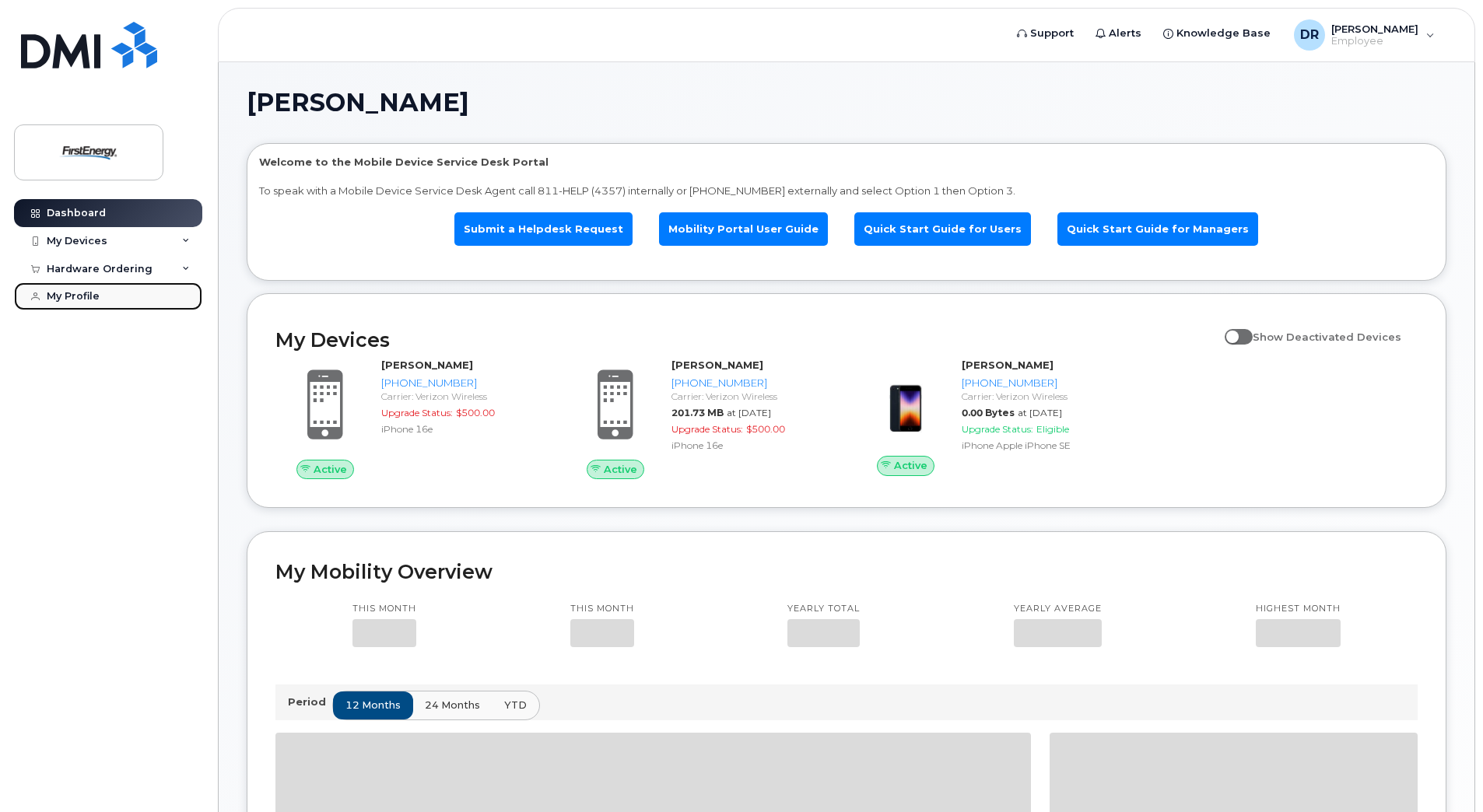
click at [76, 296] on div "My Profile" at bounding box center [73, 296] width 53 height 12
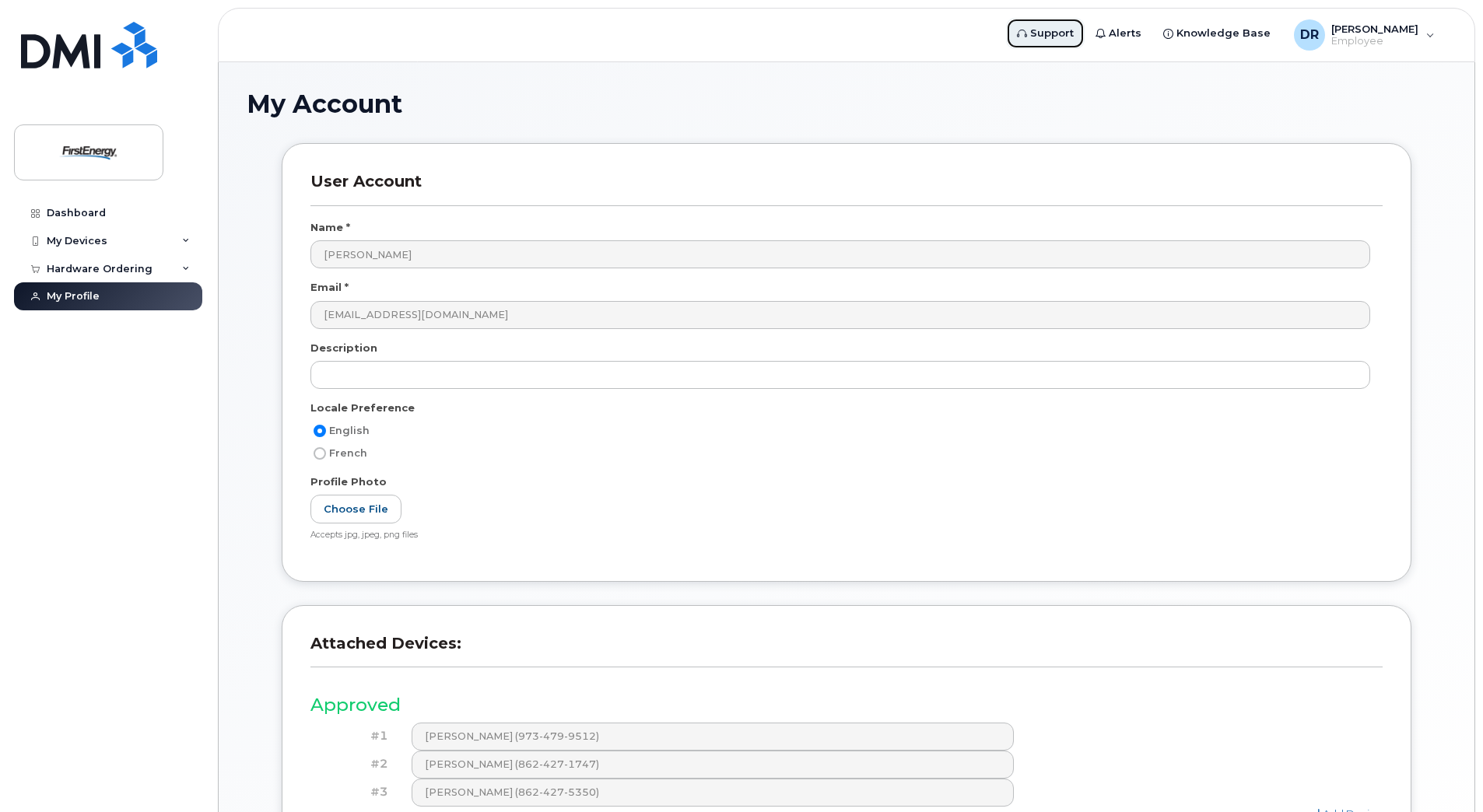
click at [1049, 39] on span "Support" at bounding box center [1051, 34] width 44 height 16
click at [68, 213] on div "Dashboard" at bounding box center [76, 213] width 59 height 12
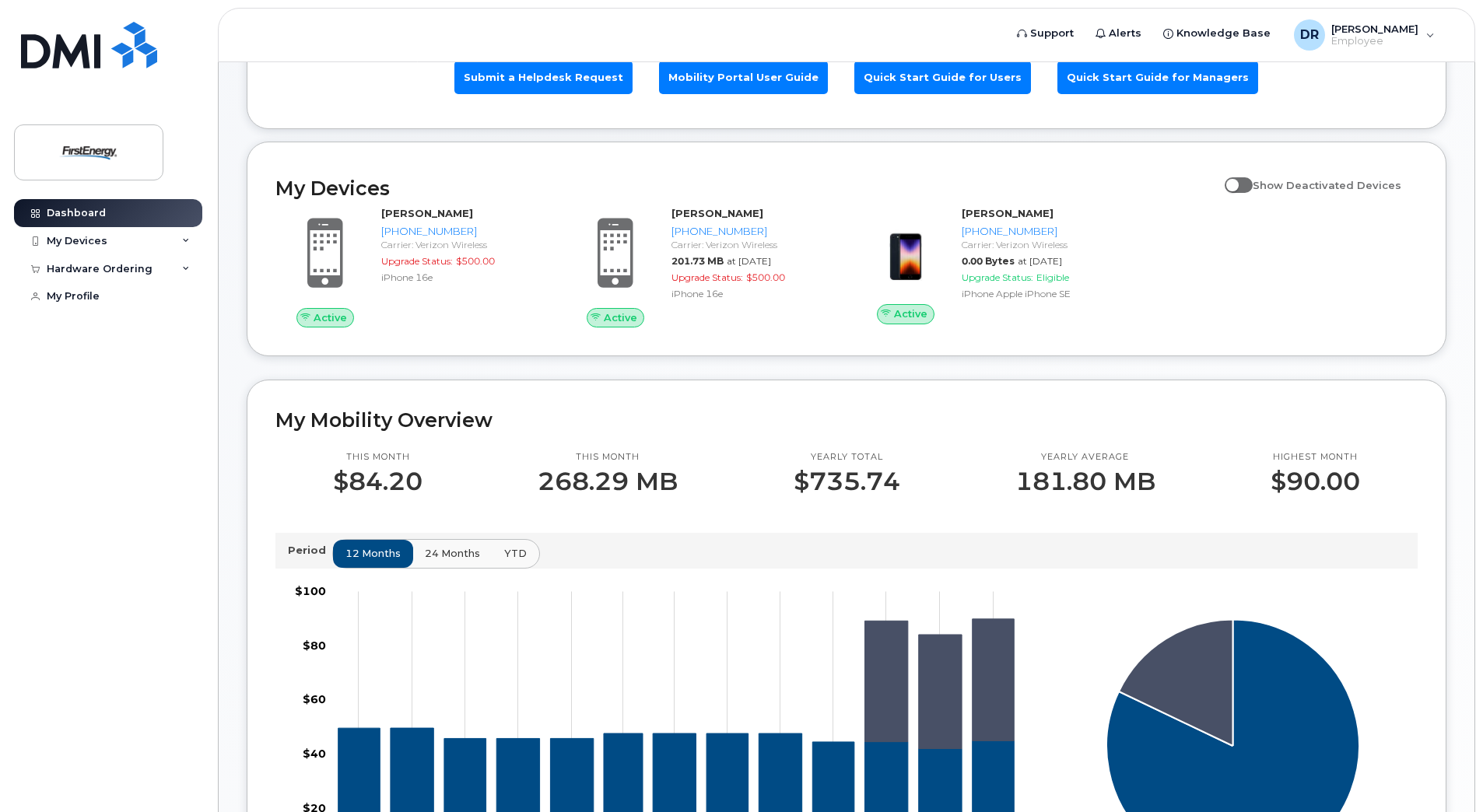
scroll to position [77, 0]
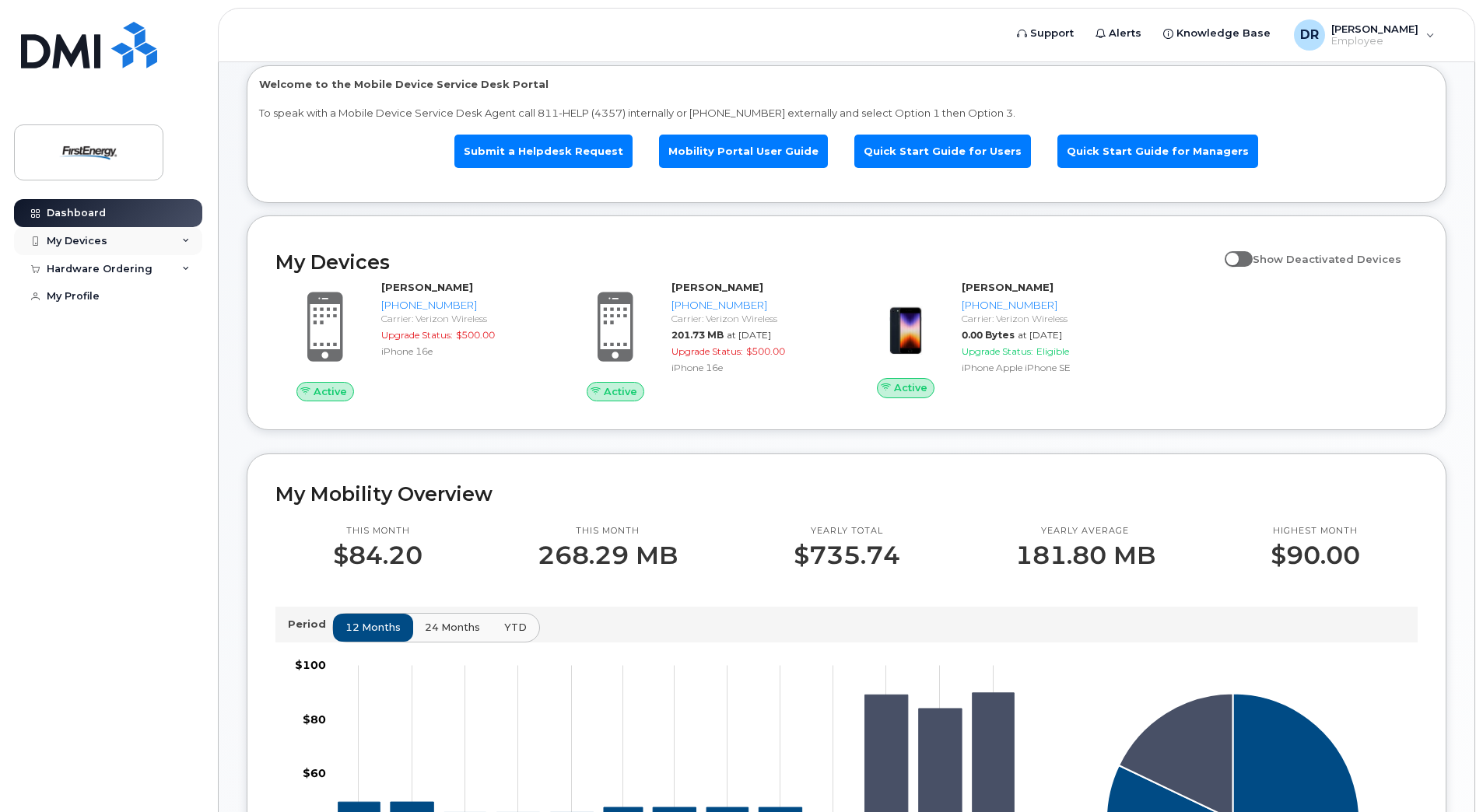
click at [181, 237] on div "My Devices" at bounding box center [108, 241] width 188 height 28
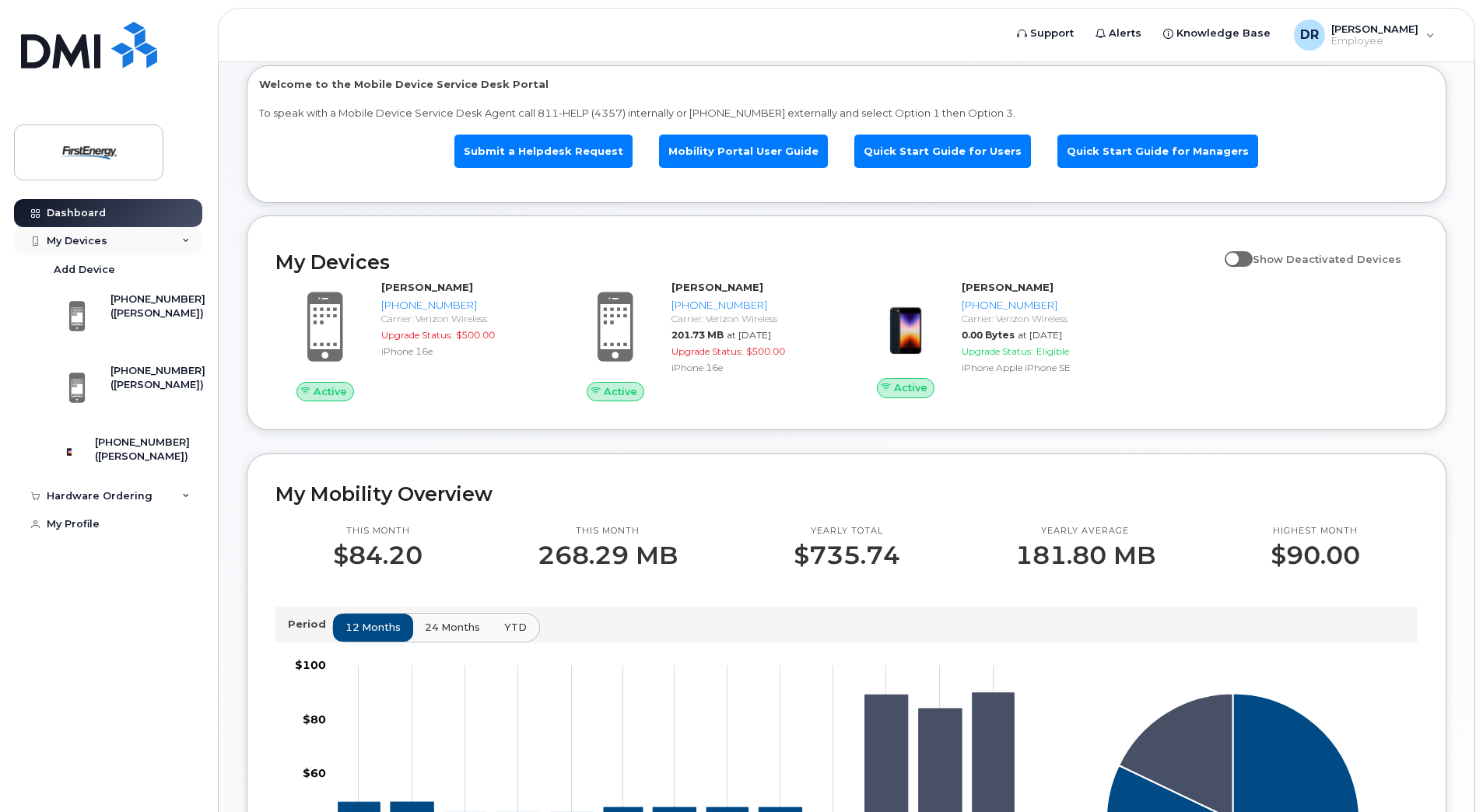
click at [181, 237] on div "My Devices" at bounding box center [108, 241] width 188 height 28
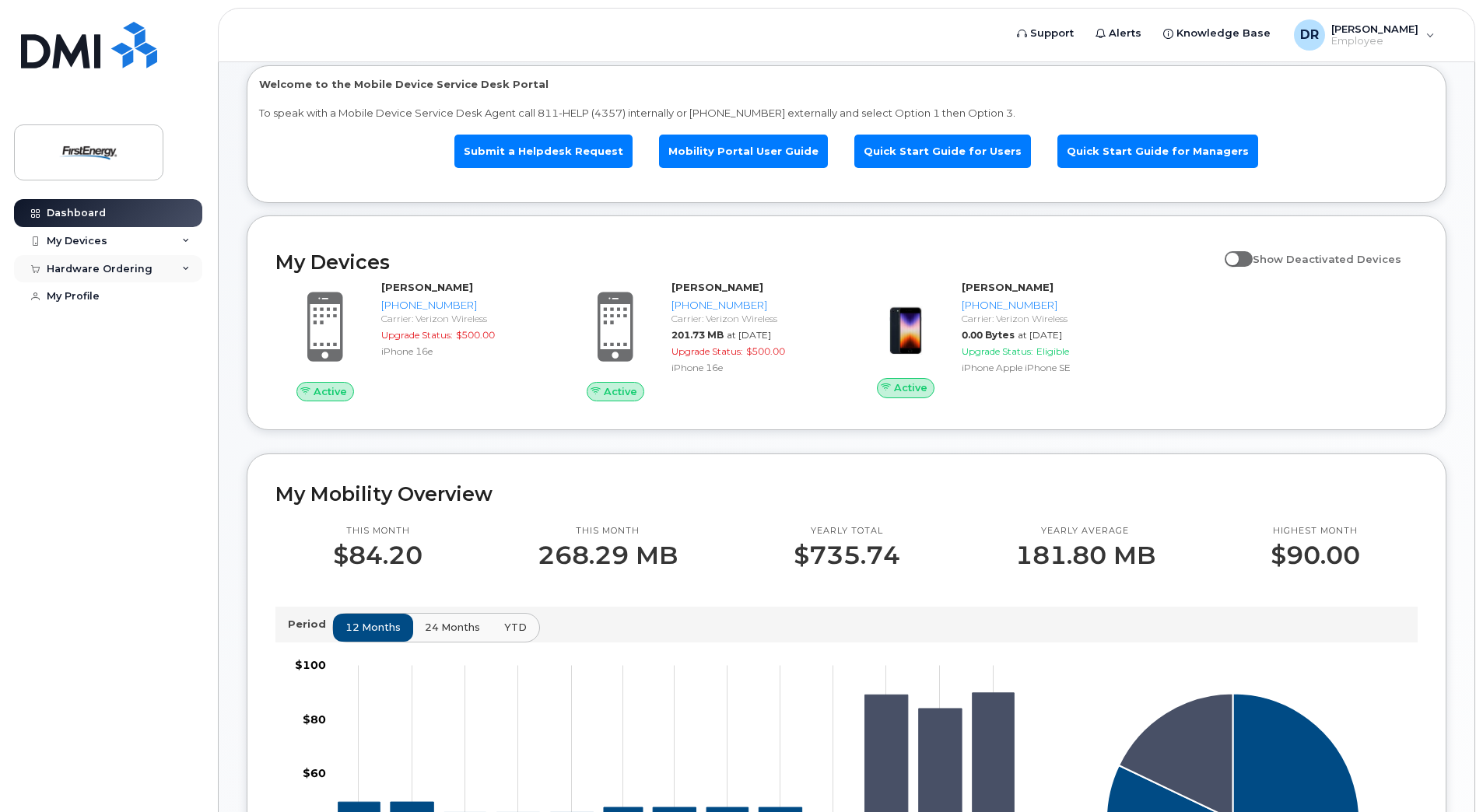
click at [135, 269] on div "Hardware Ordering" at bounding box center [99, 268] width 105 height 12
click at [119, 323] on link "New Order" at bounding box center [121, 326] width 161 height 30
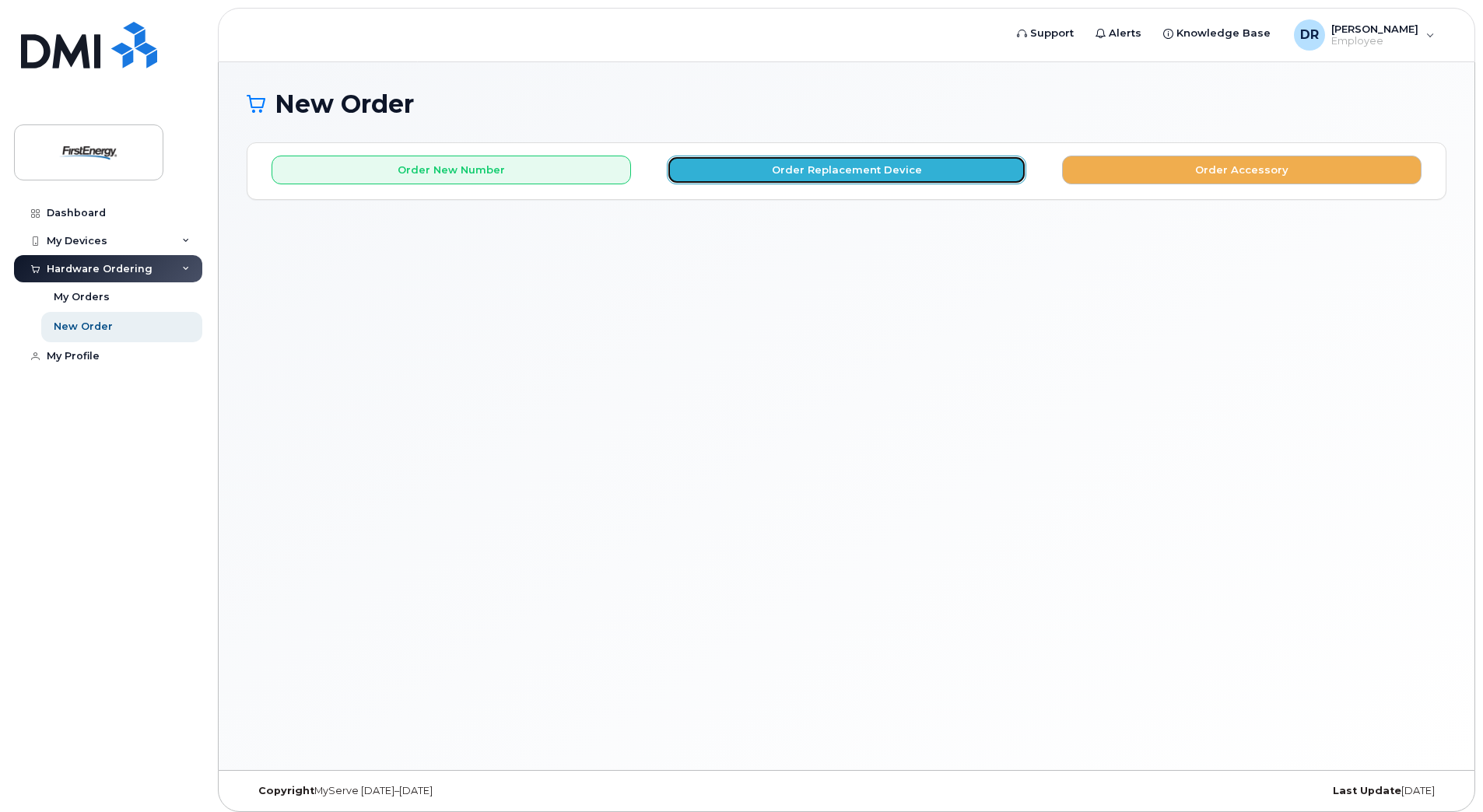
click at [811, 167] on button "Order Replacement Device" at bounding box center [846, 170] width 359 height 29
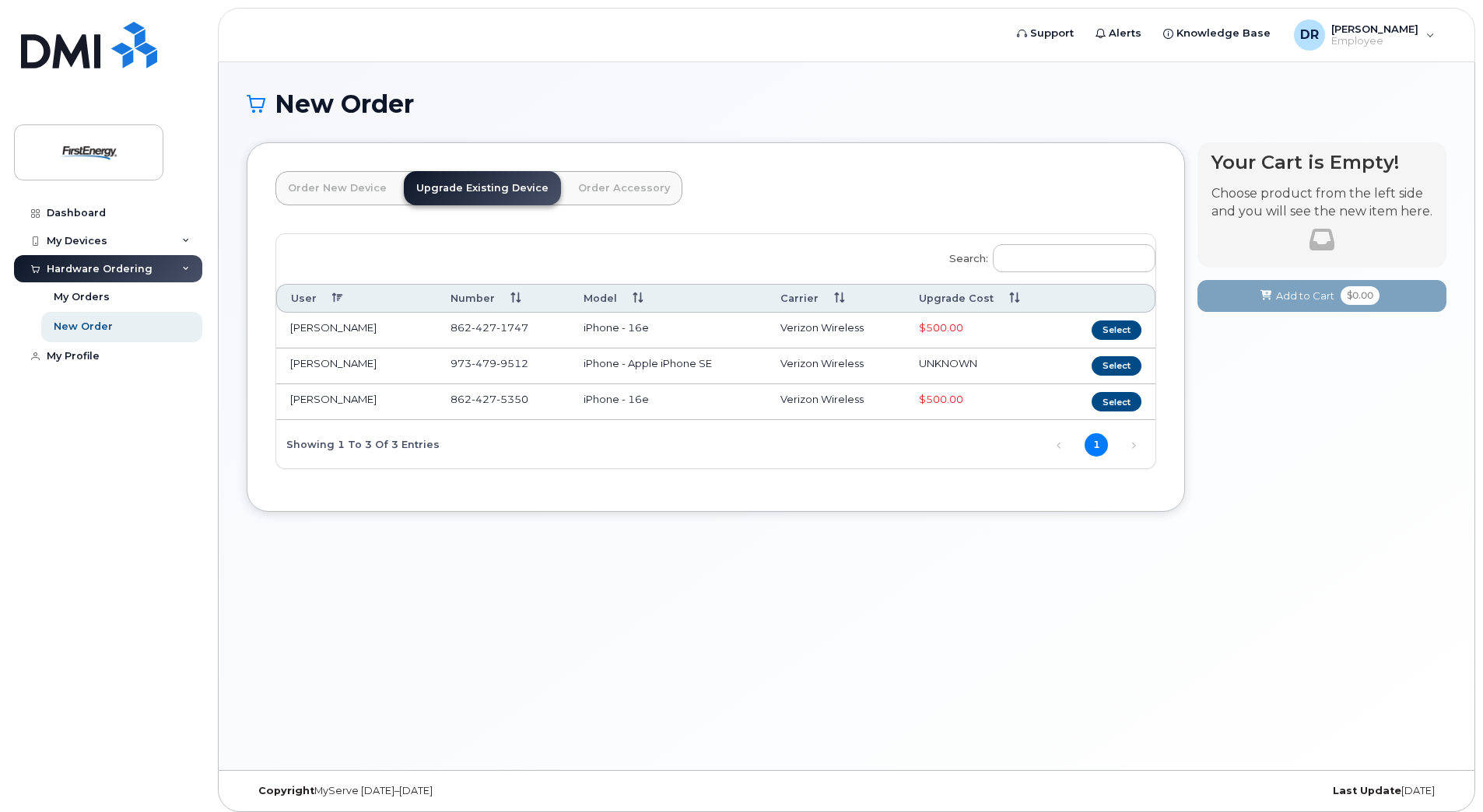
click at [366, 198] on link "Order New Device" at bounding box center [337, 187] width 124 height 34
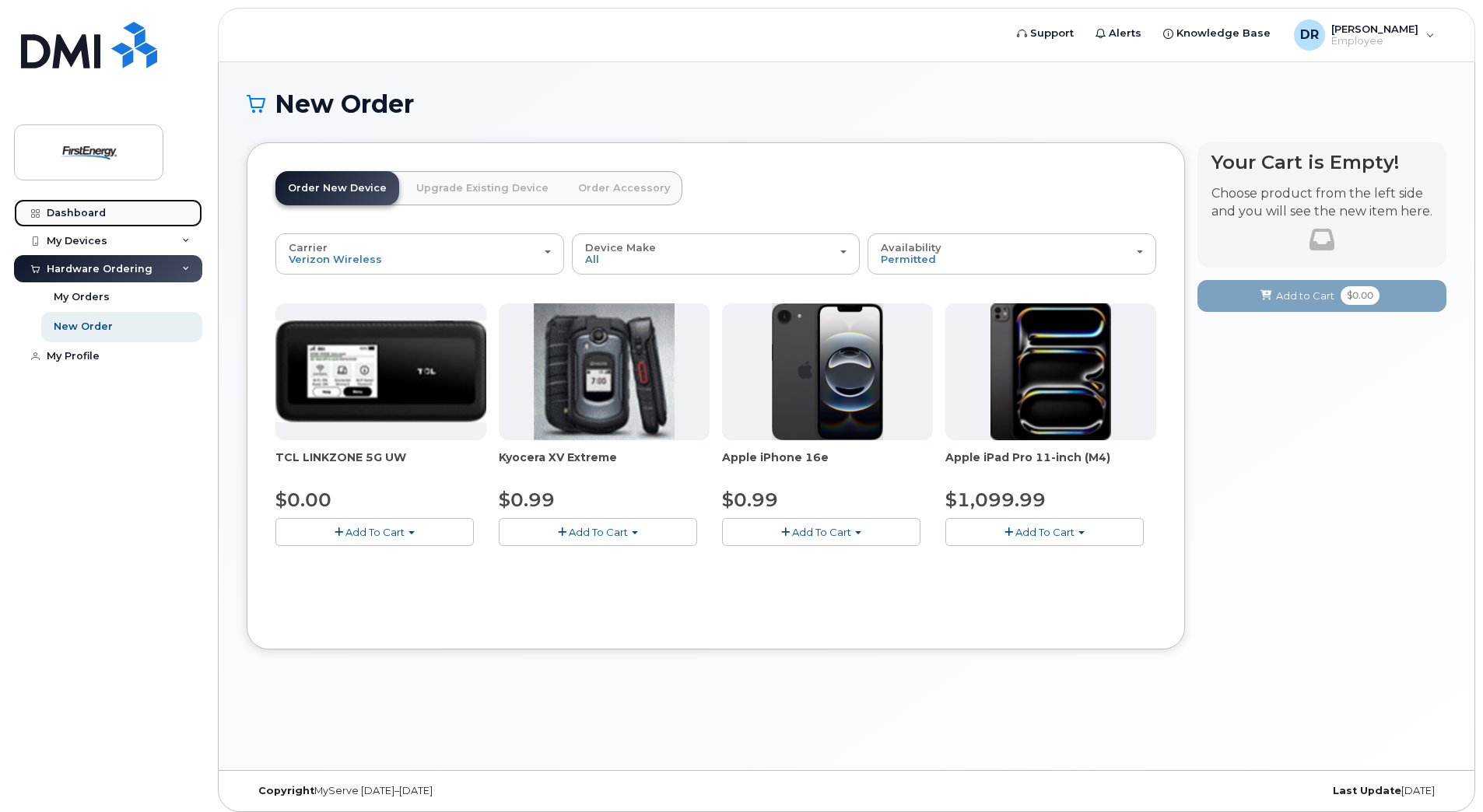
click at [88, 213] on div "Dashboard" at bounding box center [76, 213] width 59 height 12
click at [71, 211] on div "Dashboard" at bounding box center [76, 213] width 59 height 12
click at [113, 268] on div "Hardware Ordering" at bounding box center [99, 268] width 105 height 12
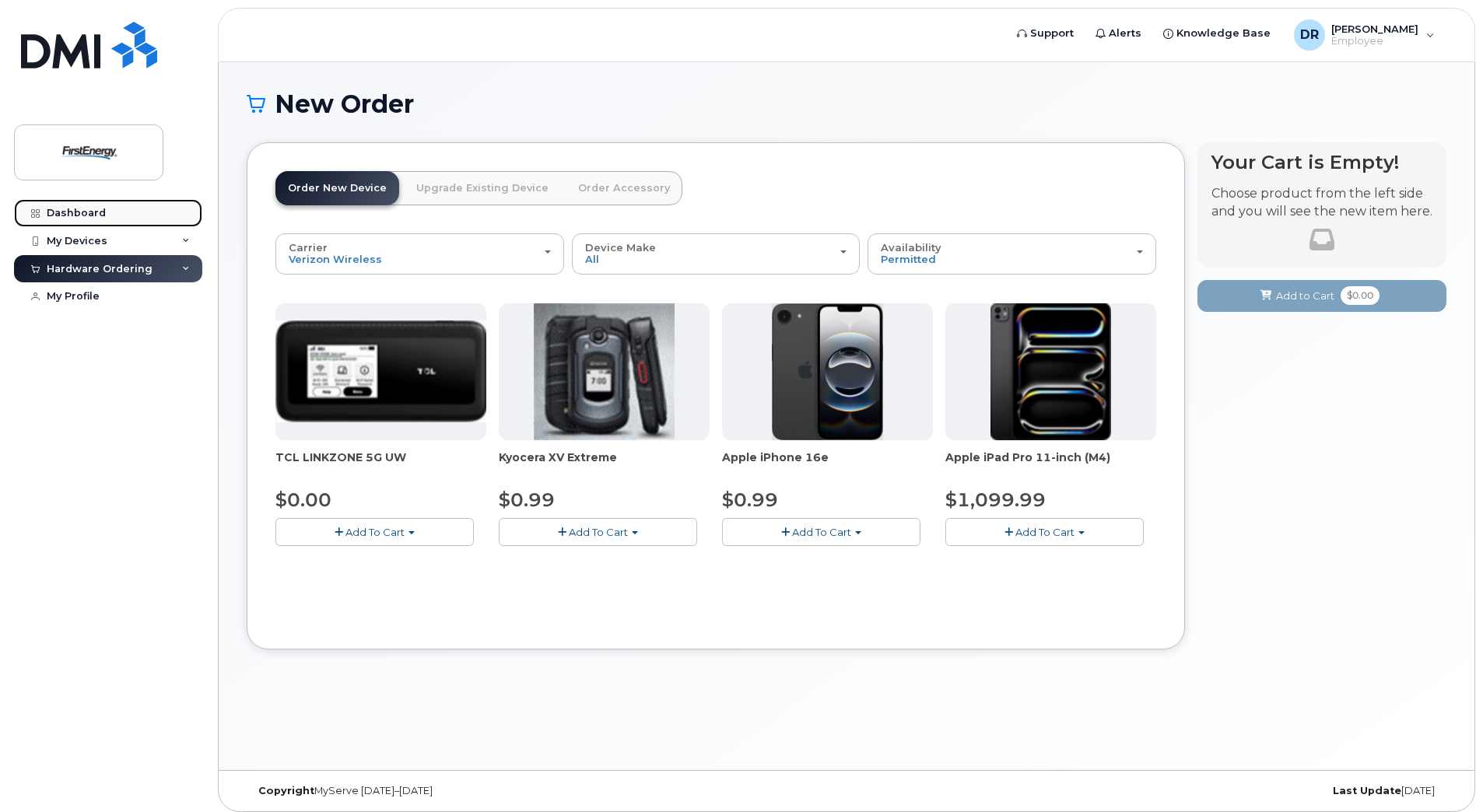
click at [91, 204] on link "Dashboard" at bounding box center [108, 213] width 188 height 28
click at [41, 211] on div at bounding box center [35, 213] width 17 height 12
click at [74, 238] on div "My Devices" at bounding box center [76, 241] width 61 height 12
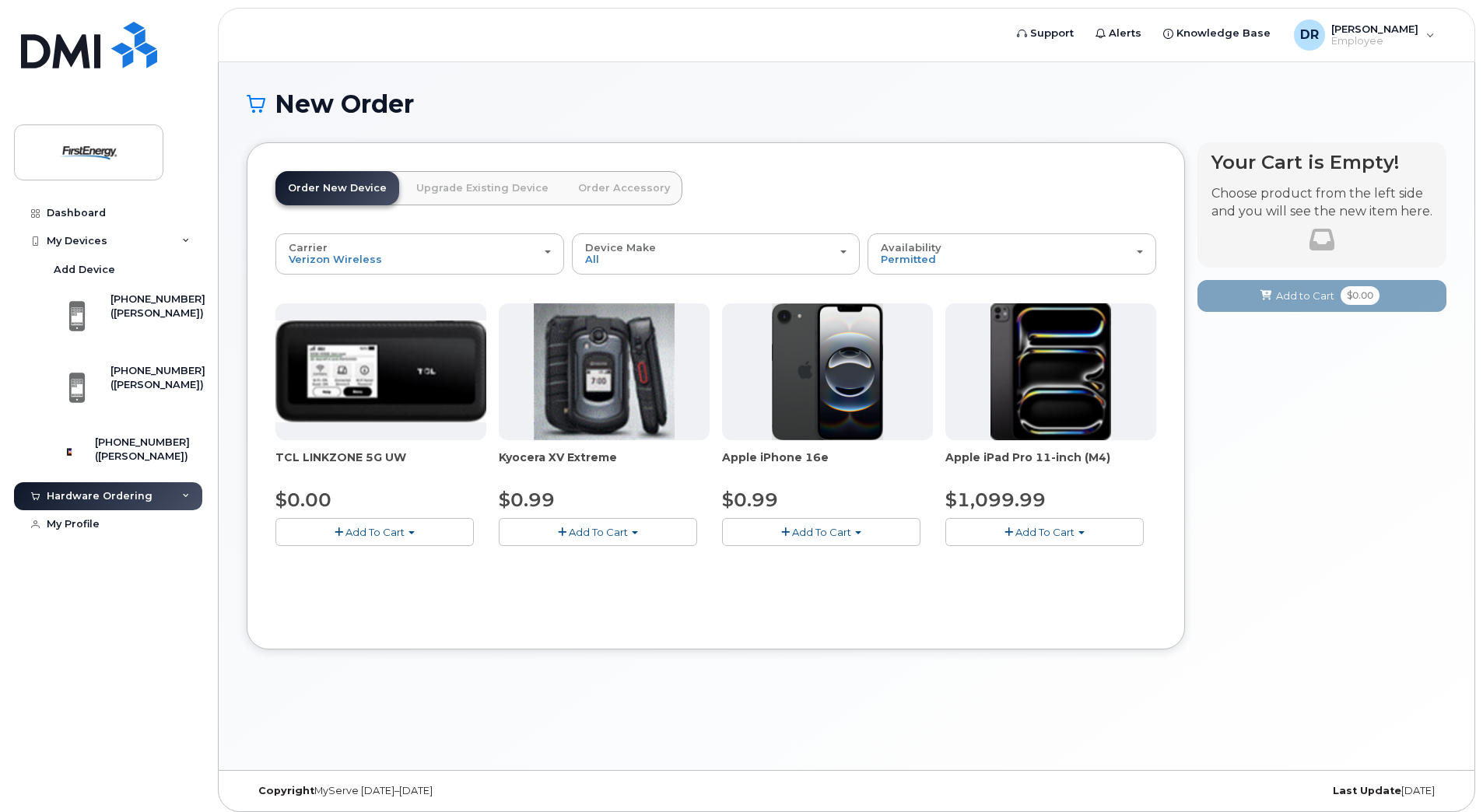
click at [111, 502] on div "Hardware Ordering" at bounding box center [99, 495] width 105 height 12
click at [109, 533] on link "My Orders" at bounding box center [121, 525] width 161 height 30
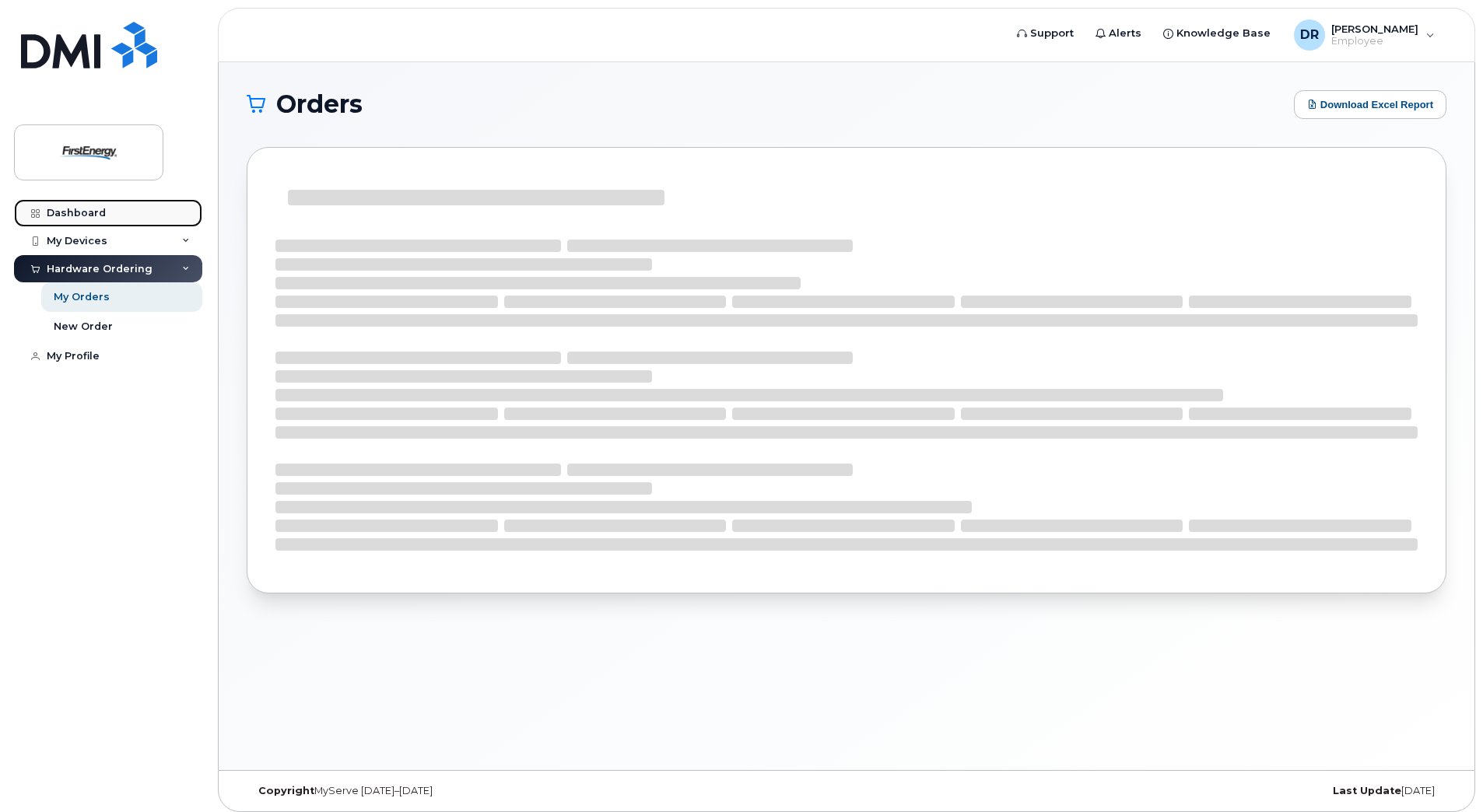
click at [63, 205] on link "Dashboard" at bounding box center [108, 213] width 188 height 28
click at [38, 213] on icon at bounding box center [35, 213] width 8 height 8
click at [54, 213] on div "Dashboard" at bounding box center [76, 213] width 59 height 12
click at [50, 213] on div "Dashboard" at bounding box center [76, 213] width 59 height 12
click at [64, 212] on div "Dashboard" at bounding box center [76, 213] width 59 height 12
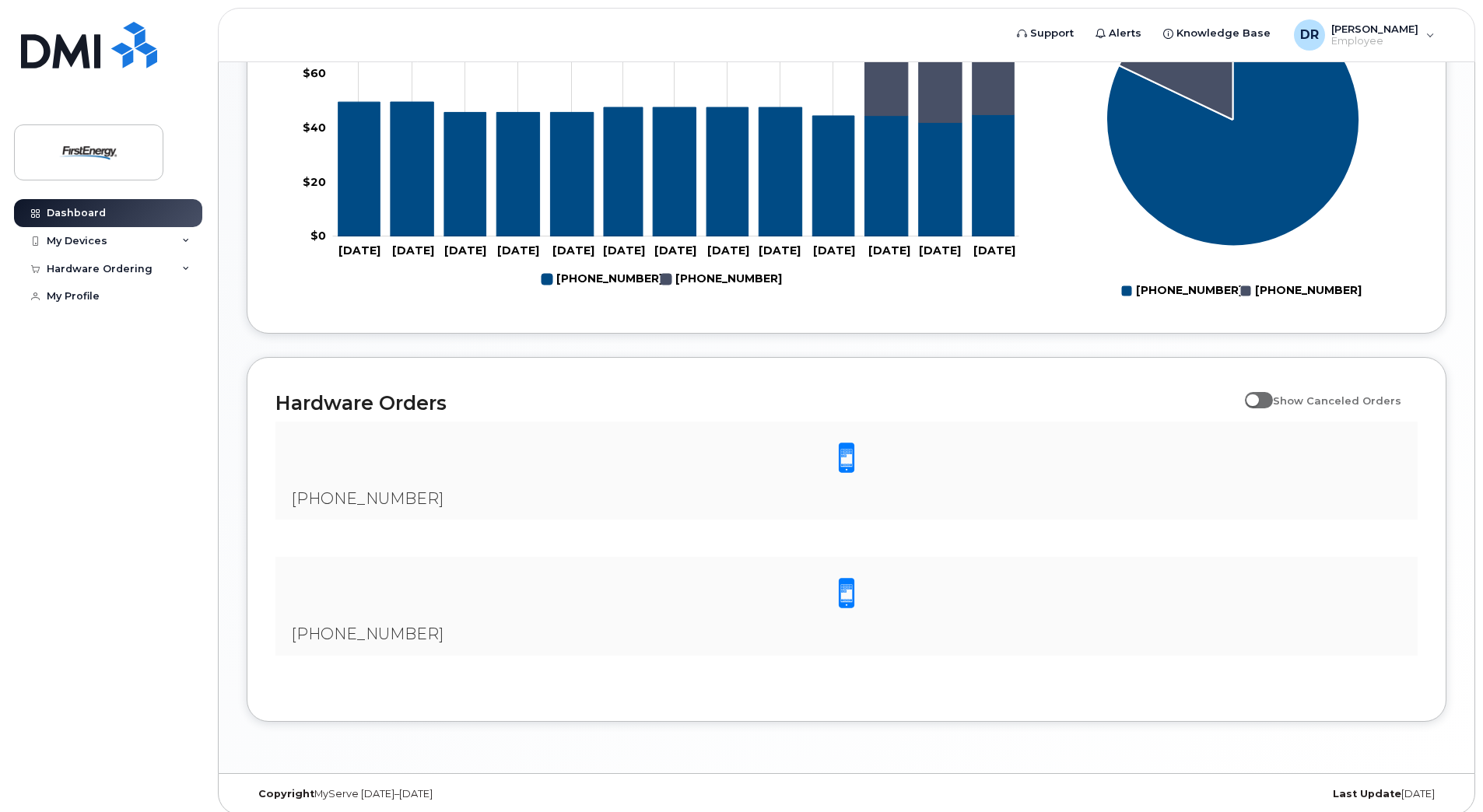
scroll to position [233, 0]
